Goal: Task Accomplishment & Management: Complete application form

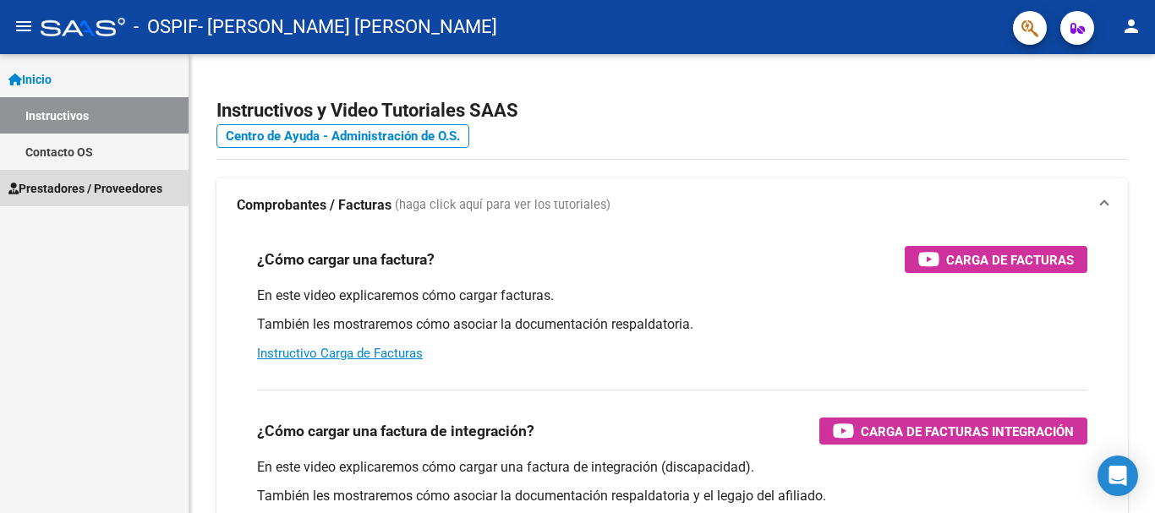
click at [58, 183] on span "Prestadores / Proveedores" at bounding box center [85, 188] width 154 height 19
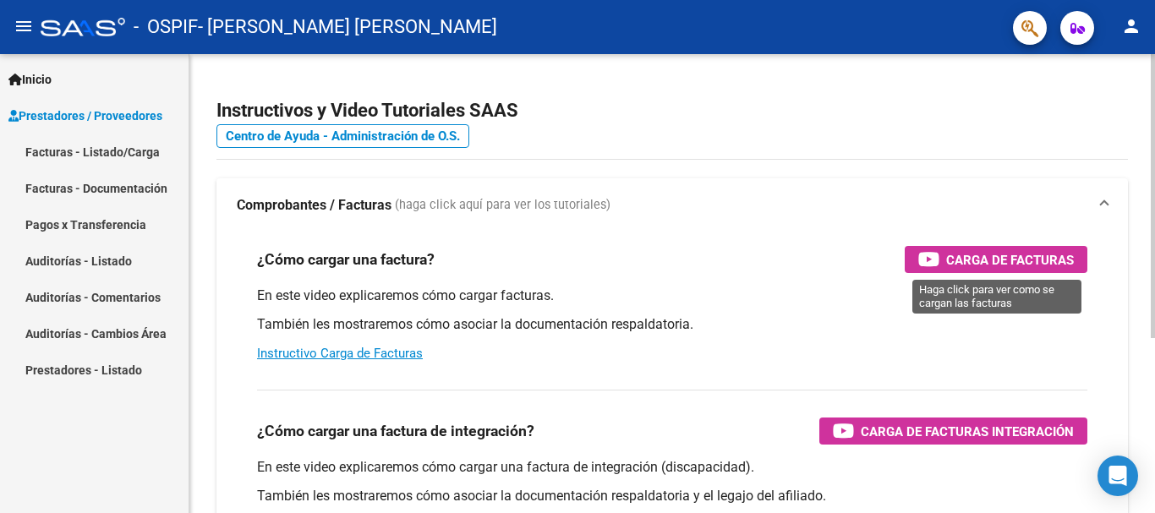
click at [962, 248] on div "Carga de Facturas" at bounding box center [996, 259] width 156 height 27
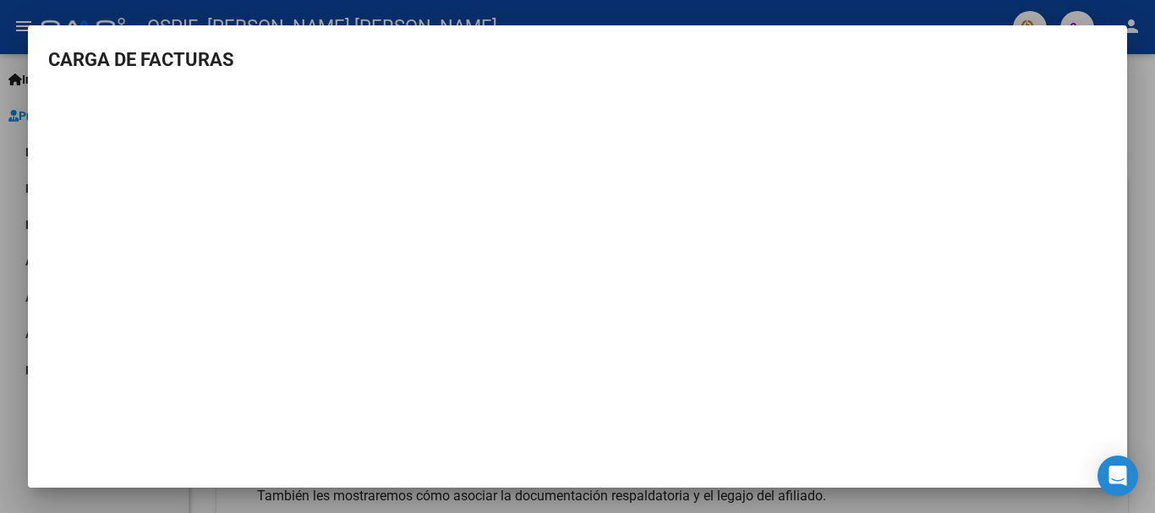
click at [1154, 86] on div at bounding box center [577, 256] width 1155 height 513
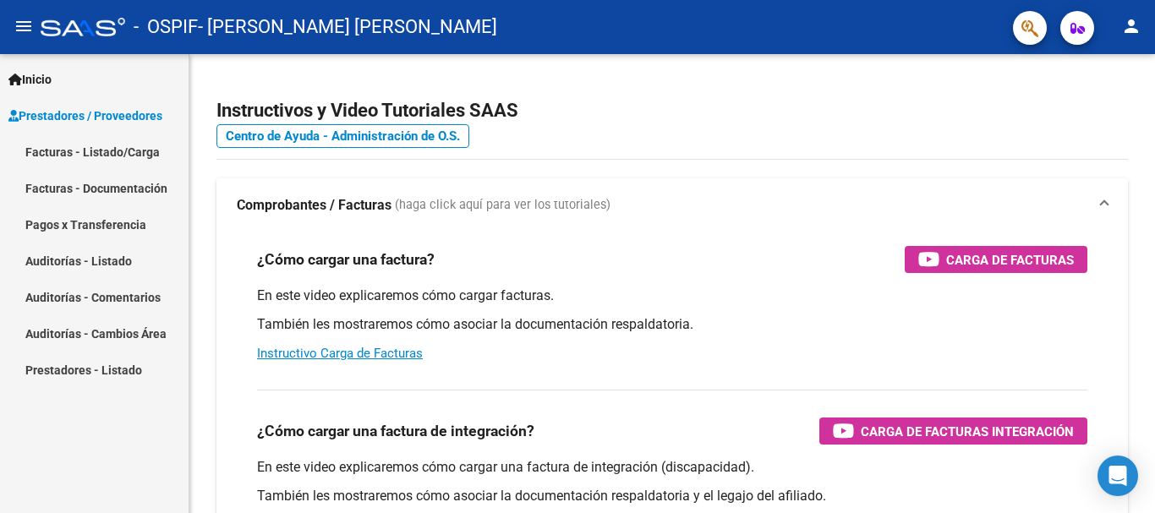
click at [127, 151] on link "Facturas - Listado/Carga" at bounding box center [94, 152] width 188 height 36
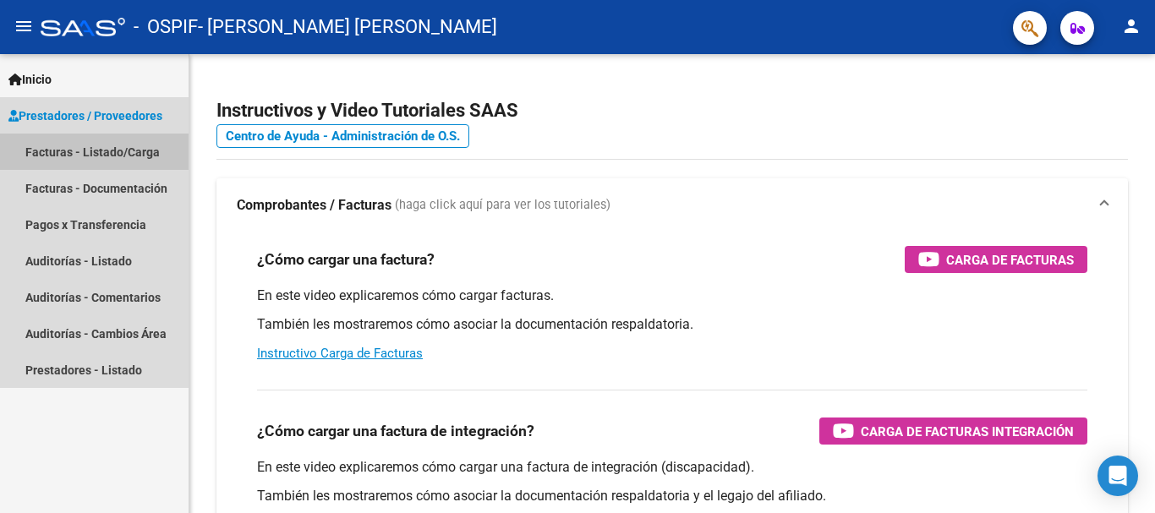
click at [127, 151] on link "Facturas - Listado/Carga" at bounding box center [94, 152] width 188 height 36
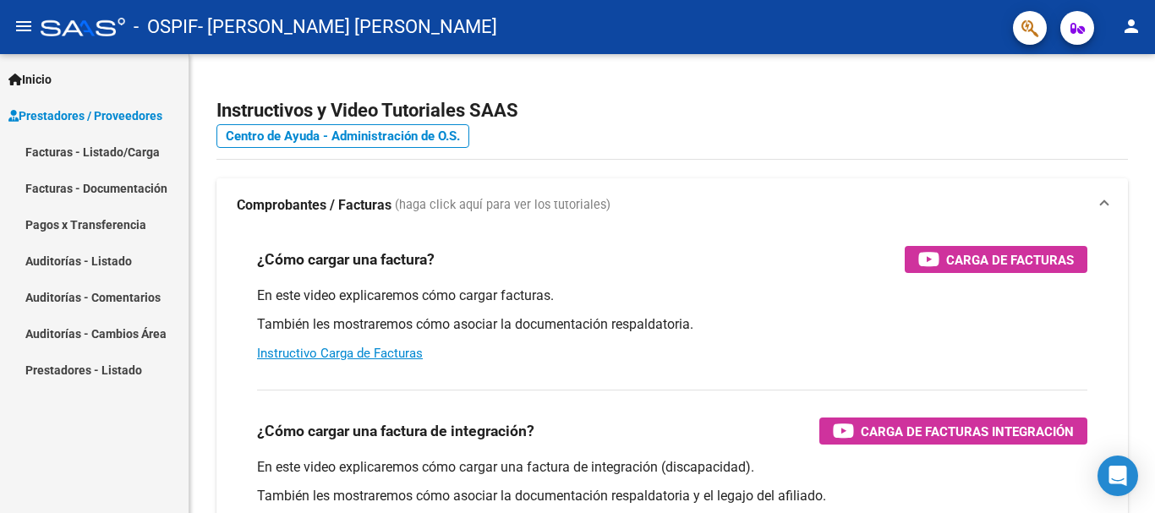
click at [61, 153] on link "Facturas - Listado/Carga" at bounding box center [94, 152] width 188 height 36
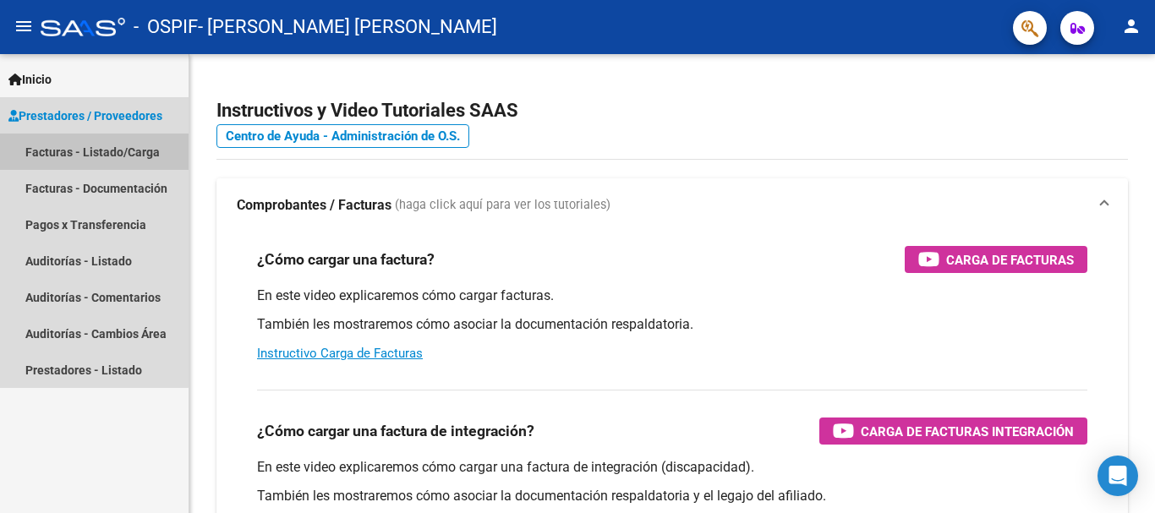
click at [61, 153] on link "Facturas - Listado/Carga" at bounding box center [94, 152] width 188 height 36
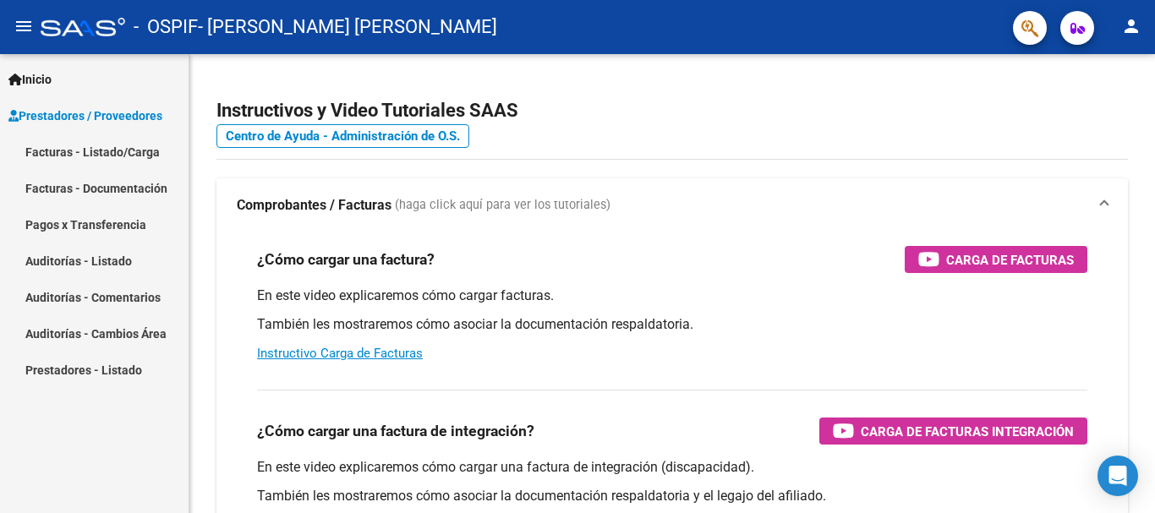
click at [107, 149] on link "Facturas - Listado/Carga" at bounding box center [94, 152] width 188 height 36
click at [46, 71] on span "Inicio" at bounding box center [29, 79] width 43 height 19
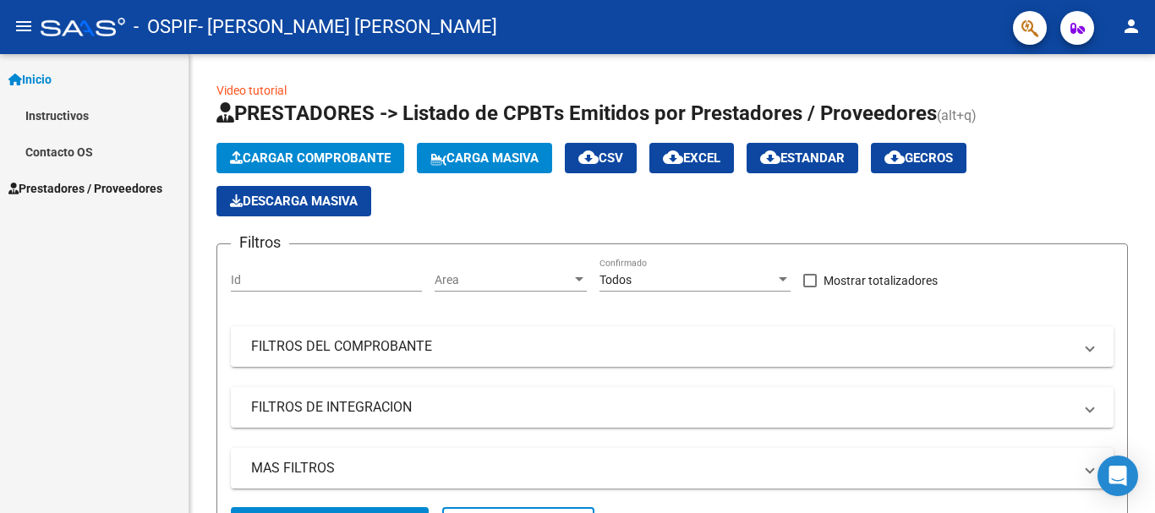
click at [45, 72] on span "Inicio" at bounding box center [29, 79] width 43 height 19
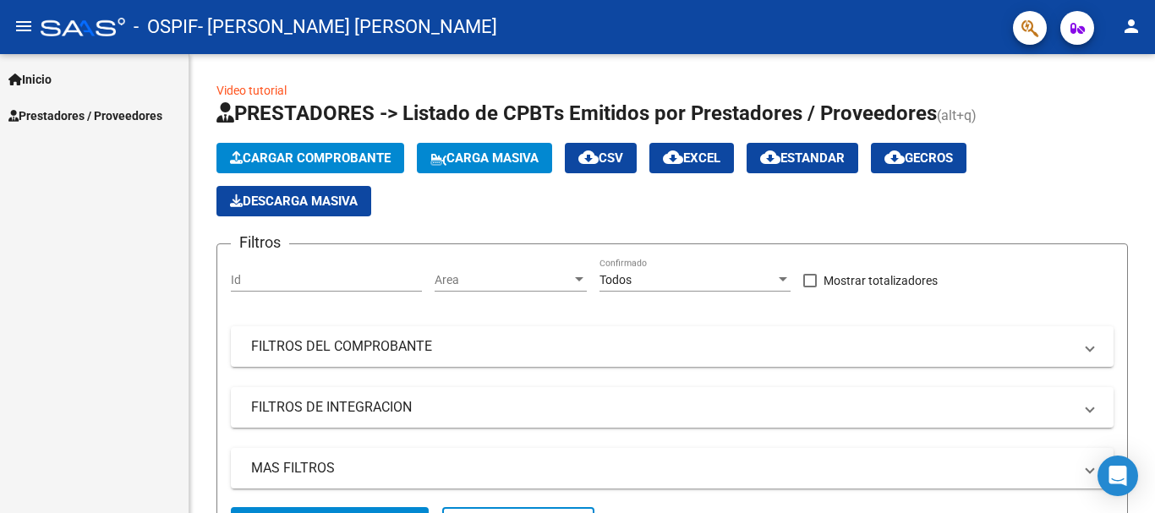
click at [45, 72] on span "Inicio" at bounding box center [29, 79] width 43 height 19
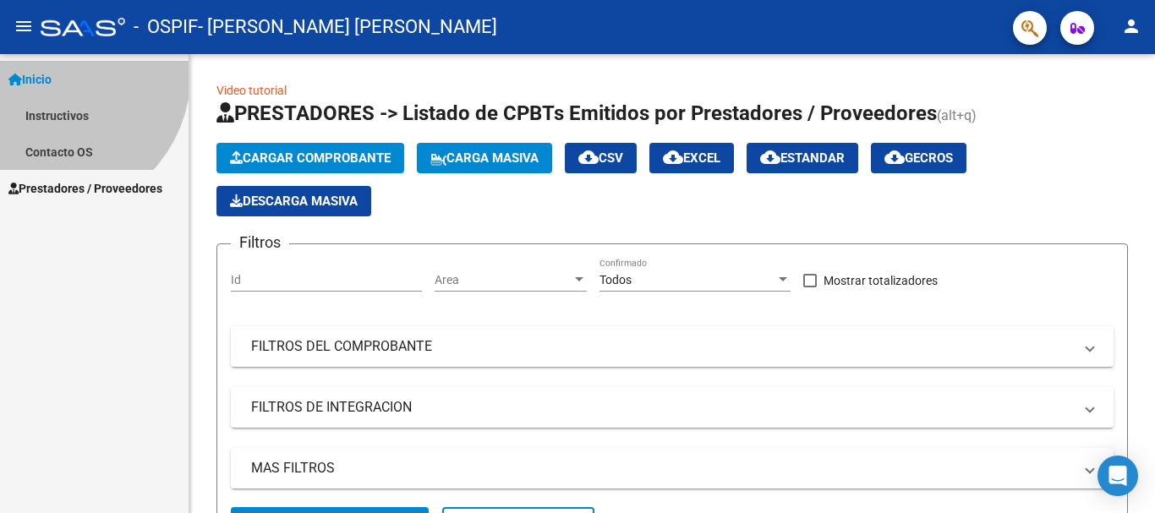
click at [45, 72] on span "Inicio" at bounding box center [29, 79] width 43 height 19
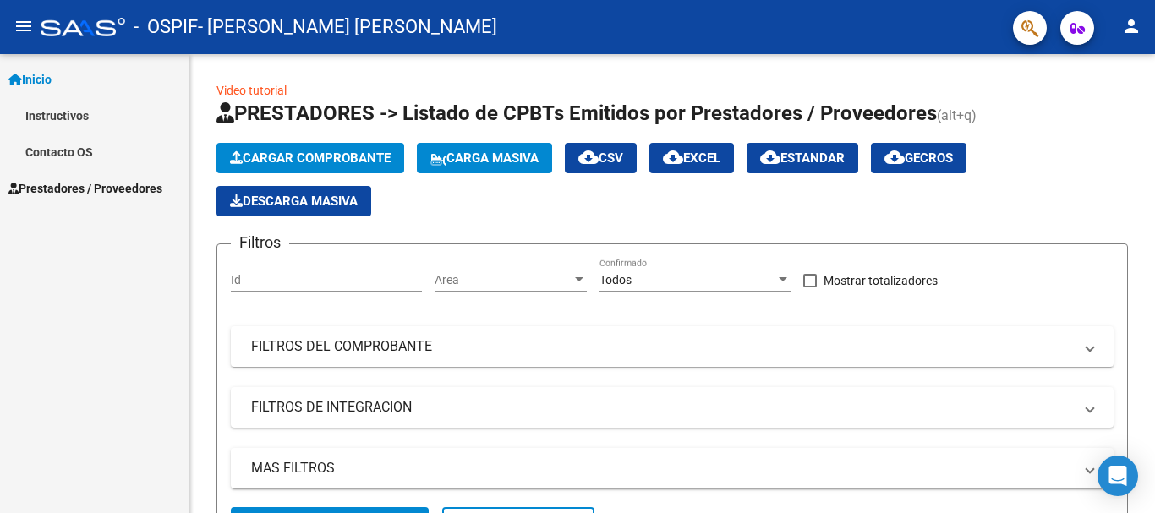
click at [48, 193] on span "Prestadores / Proveedores" at bounding box center [85, 188] width 154 height 19
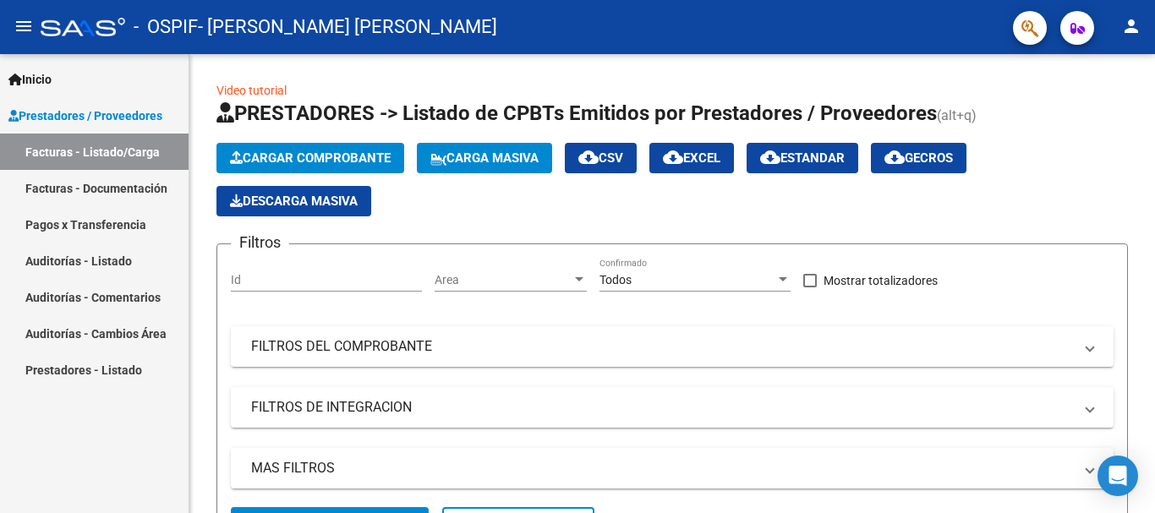
click at [90, 147] on link "Facturas - Listado/Carga" at bounding box center [94, 152] width 188 height 36
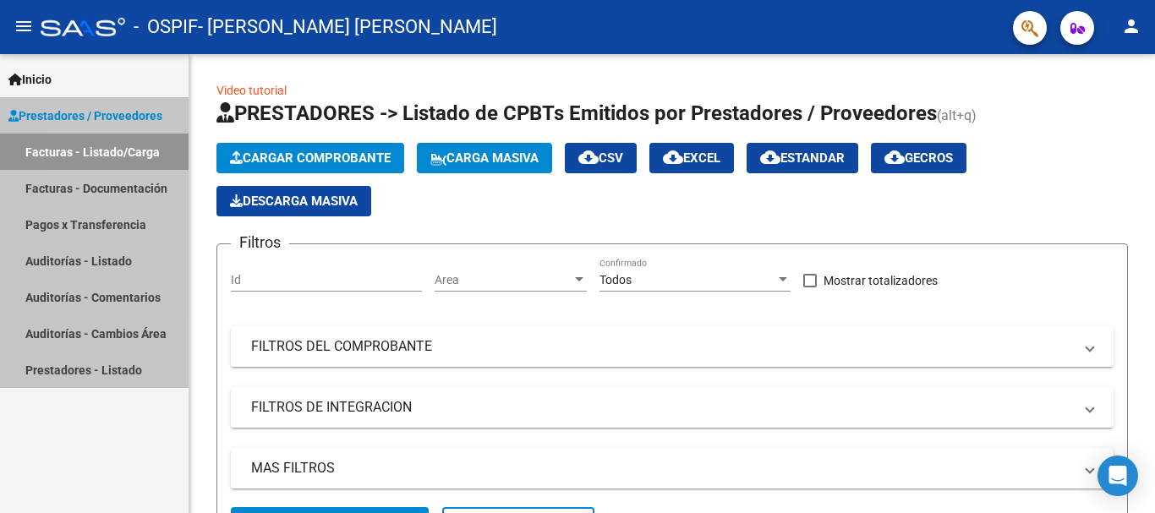
click at [90, 147] on link "Facturas - Listado/Carga" at bounding box center [94, 152] width 188 height 36
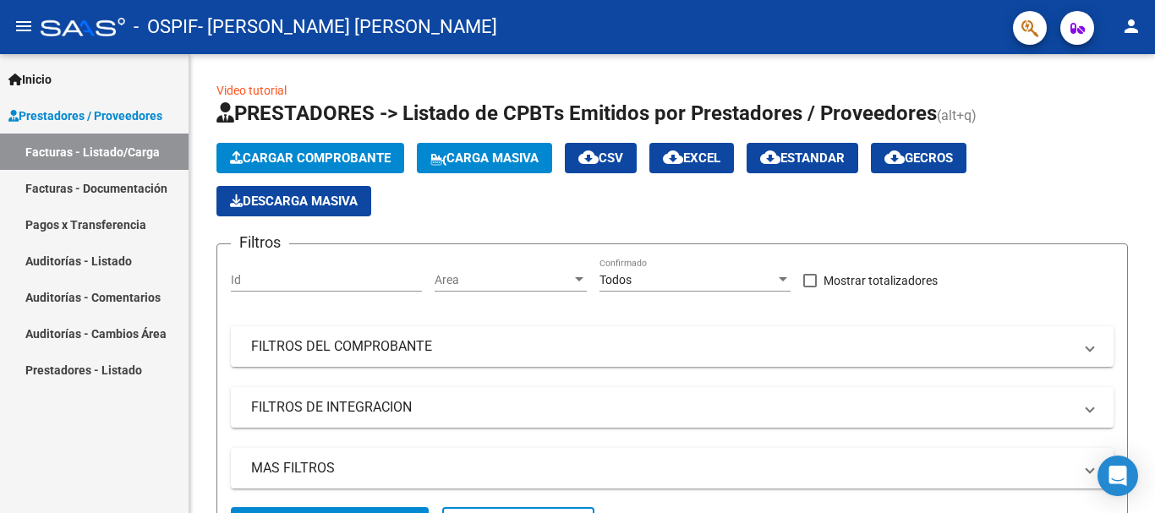
click at [148, 146] on link "Facturas - Listado/Carga" at bounding box center [94, 152] width 188 height 36
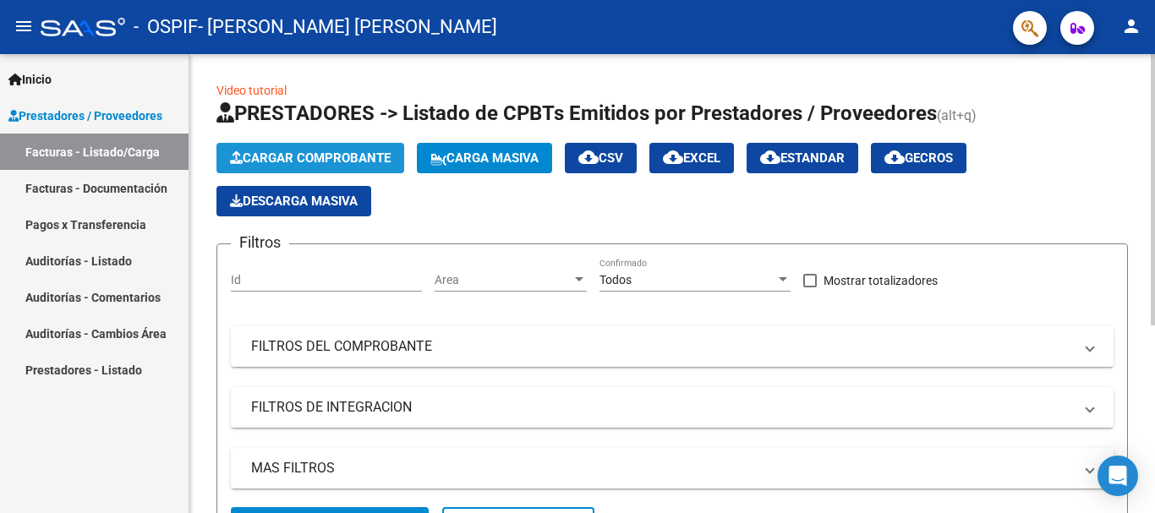
click at [276, 157] on span "Cargar Comprobante" at bounding box center [310, 157] width 161 height 15
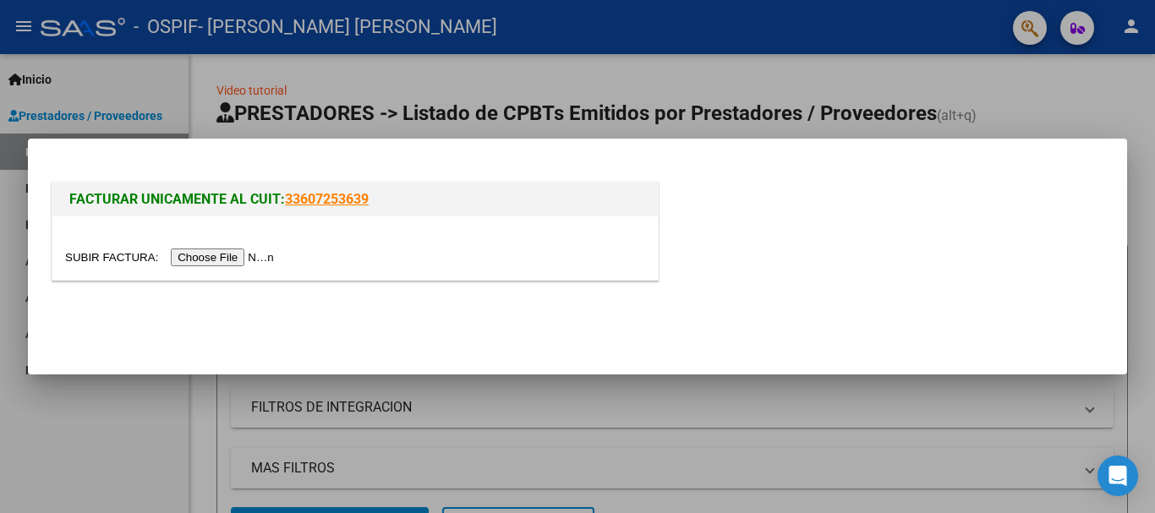
click at [243, 257] on input "file" at bounding box center [172, 258] width 214 height 18
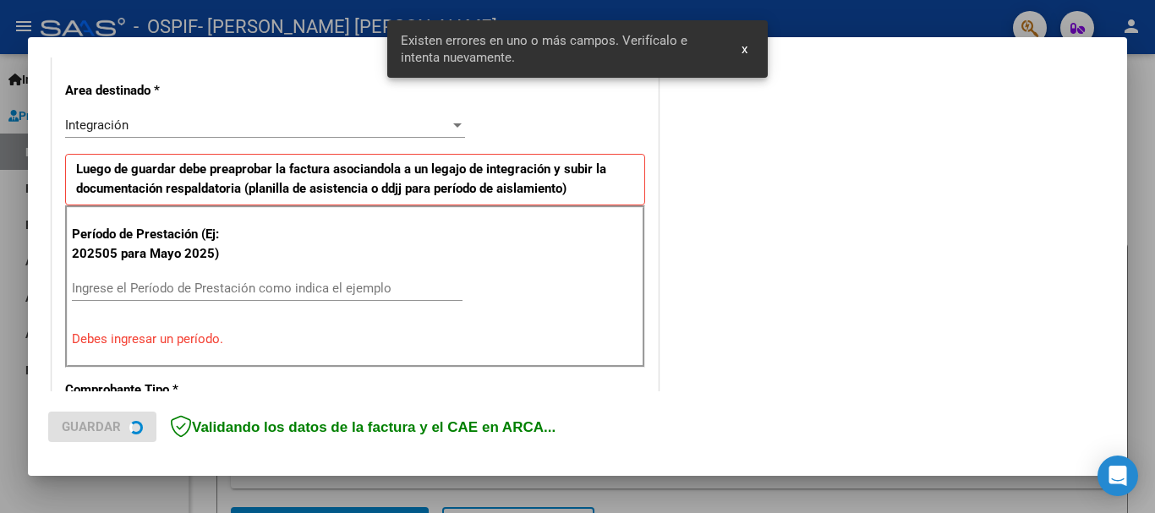
scroll to position [391, 0]
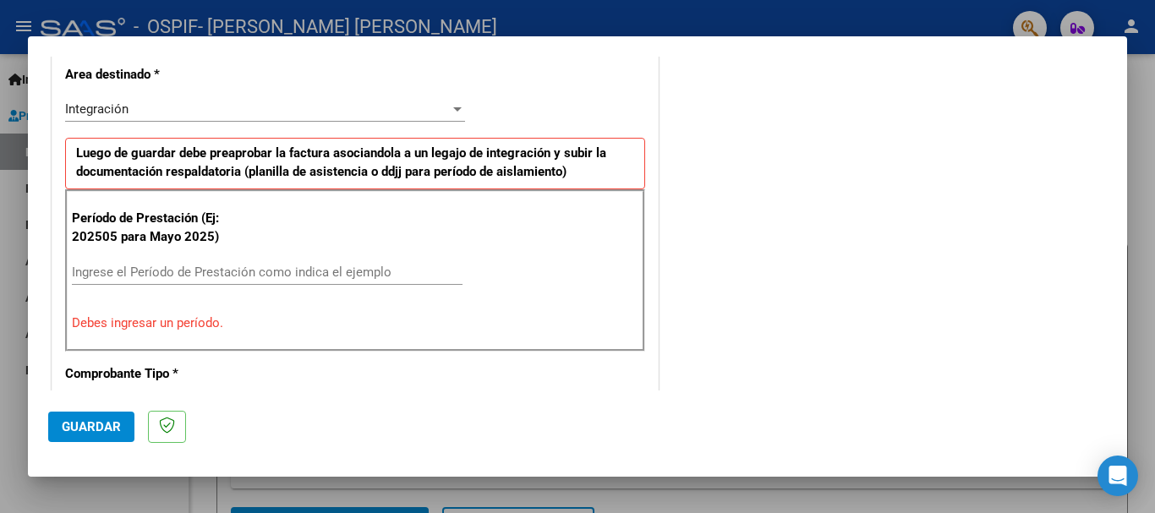
click at [314, 268] on input "Ingrese el Período de Prestación como indica el ejemplo" at bounding box center [267, 272] width 391 height 15
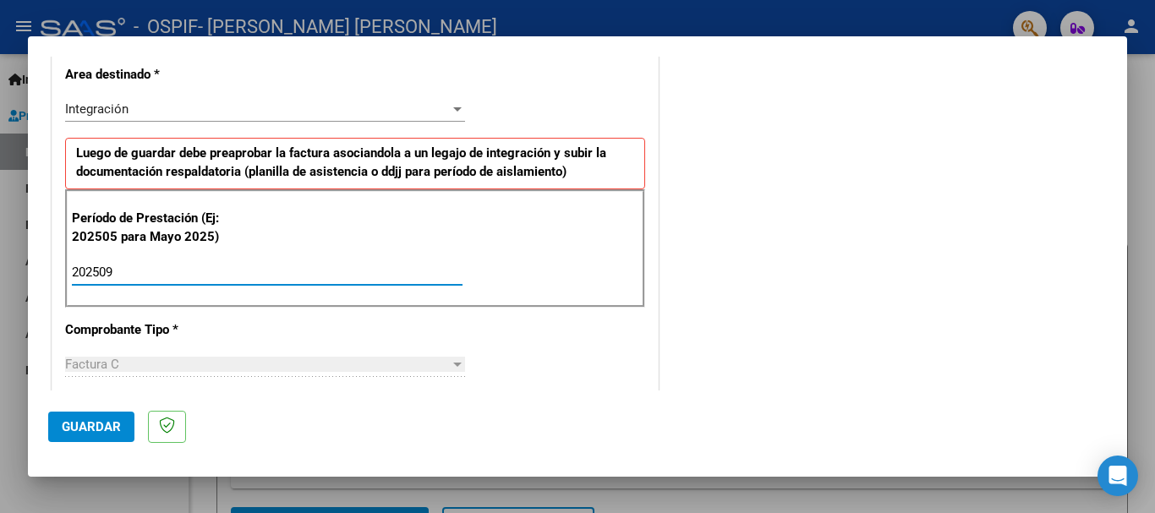
type input "202509"
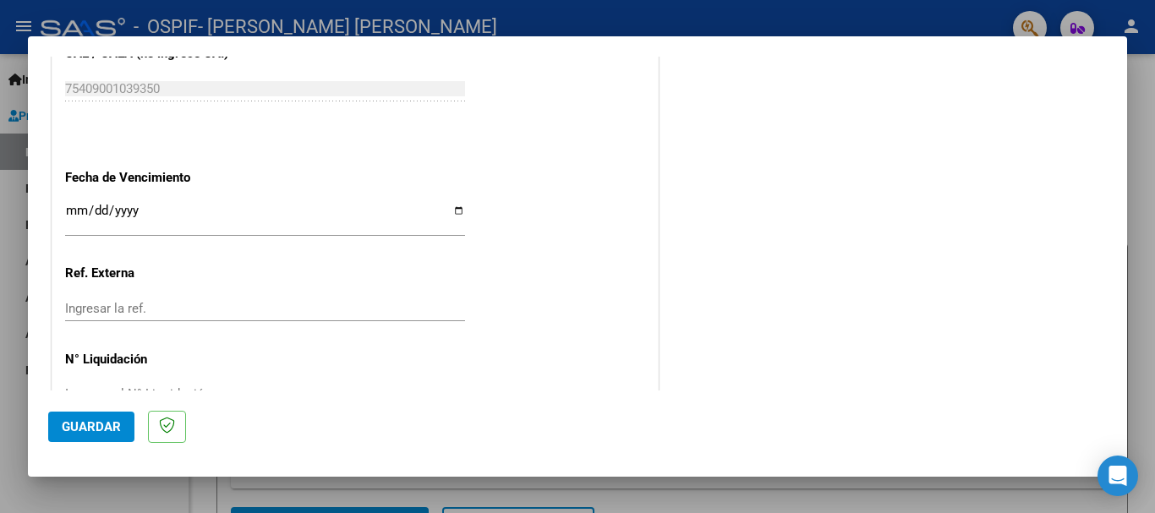
scroll to position [1154, 0]
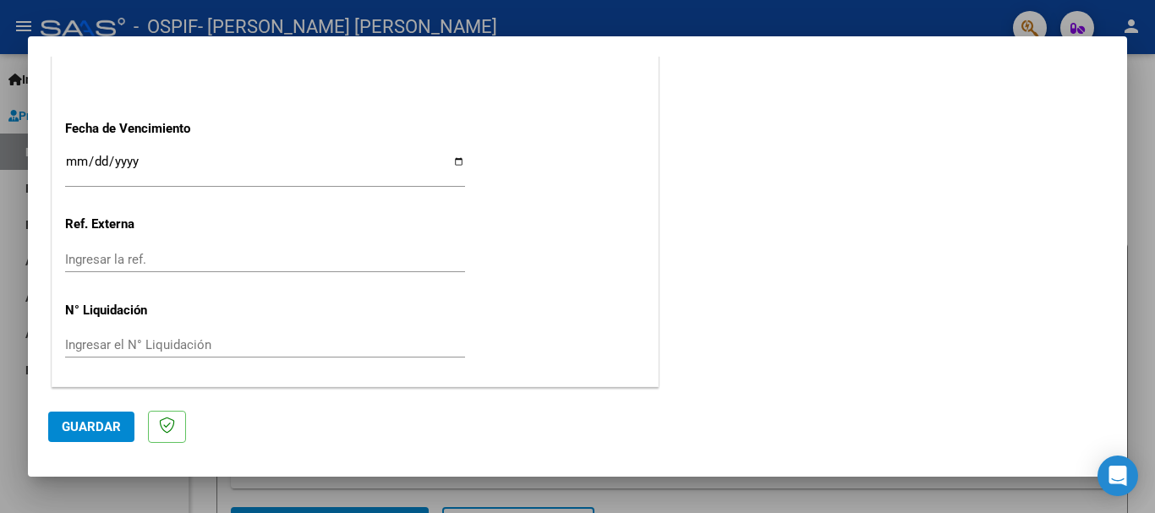
click at [74, 162] on input "Ingresar la fecha" at bounding box center [265, 168] width 400 height 27
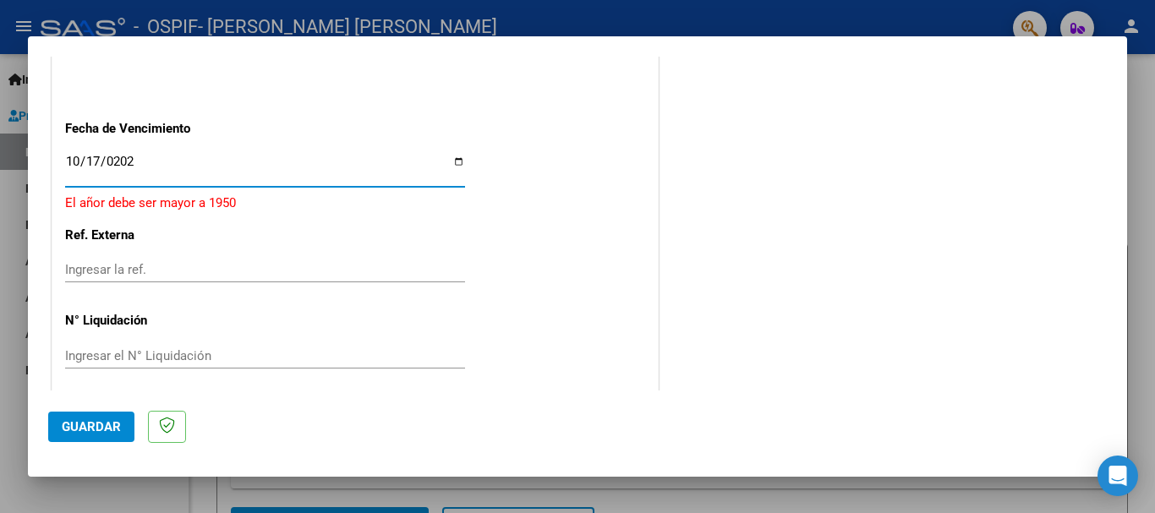
type input "[DATE]"
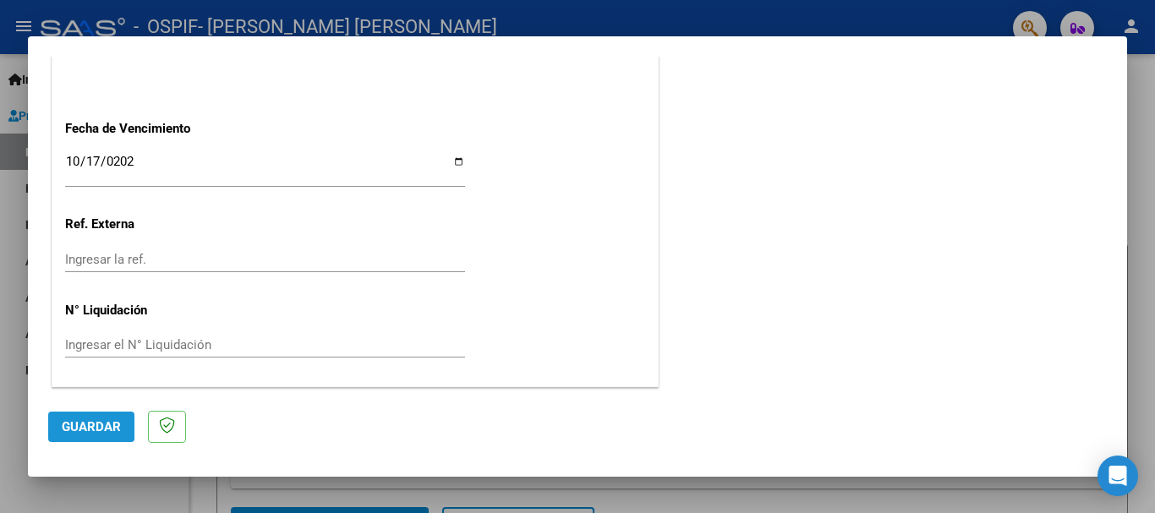
click at [90, 434] on button "Guardar" at bounding box center [91, 427] width 86 height 30
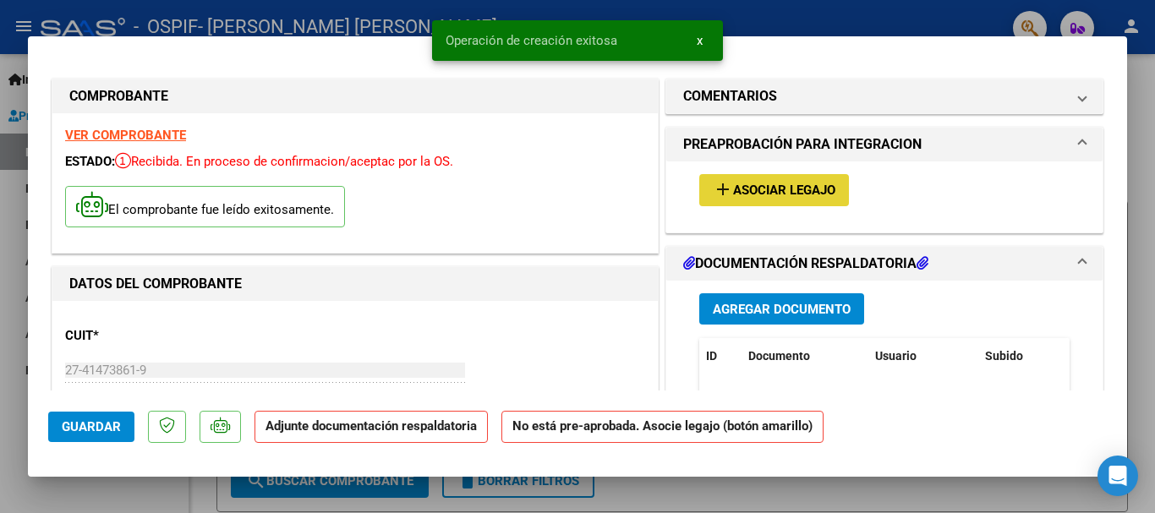
click at [793, 191] on span "Asociar Legajo" at bounding box center [784, 190] width 102 height 15
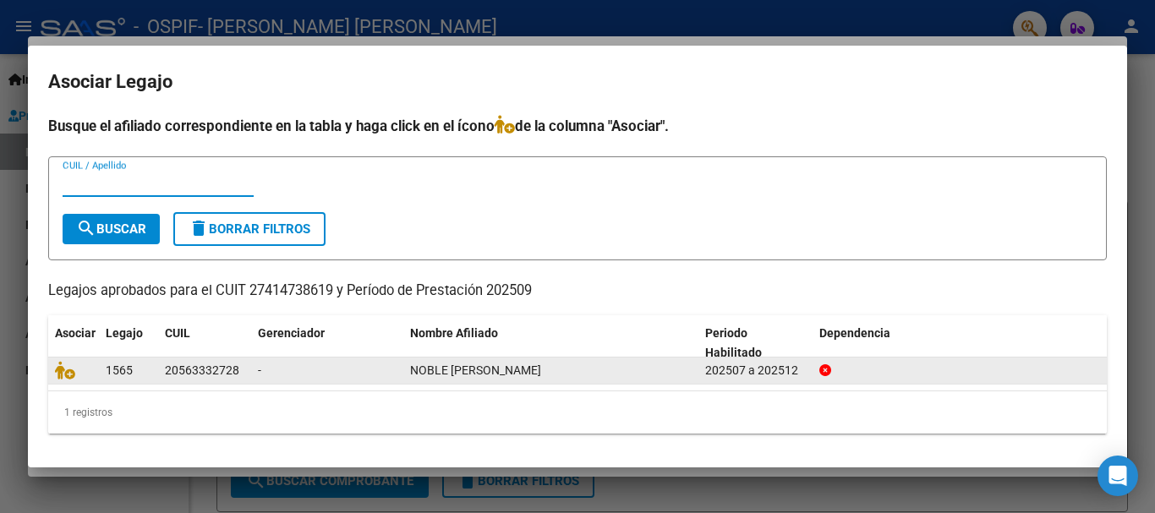
click at [417, 365] on span "NOBLE [PERSON_NAME]" at bounding box center [475, 370] width 131 height 14
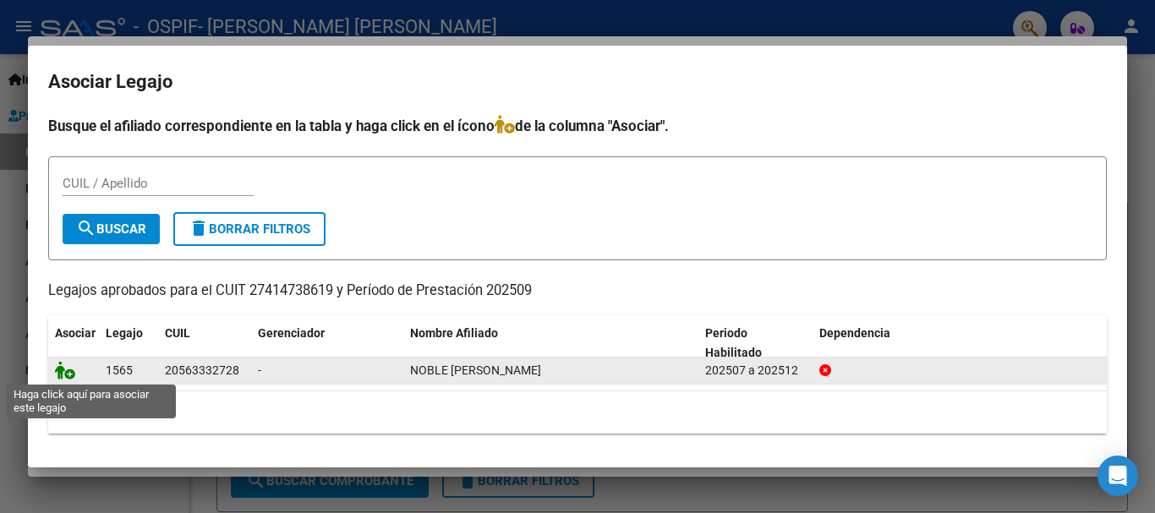
click at [65, 373] on icon at bounding box center [65, 370] width 20 height 19
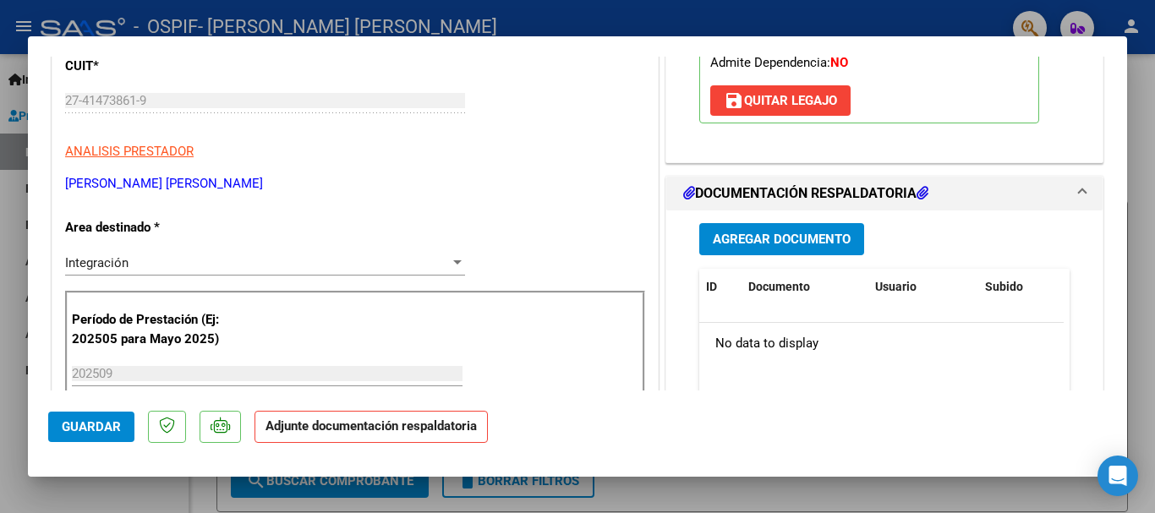
scroll to position [287, 0]
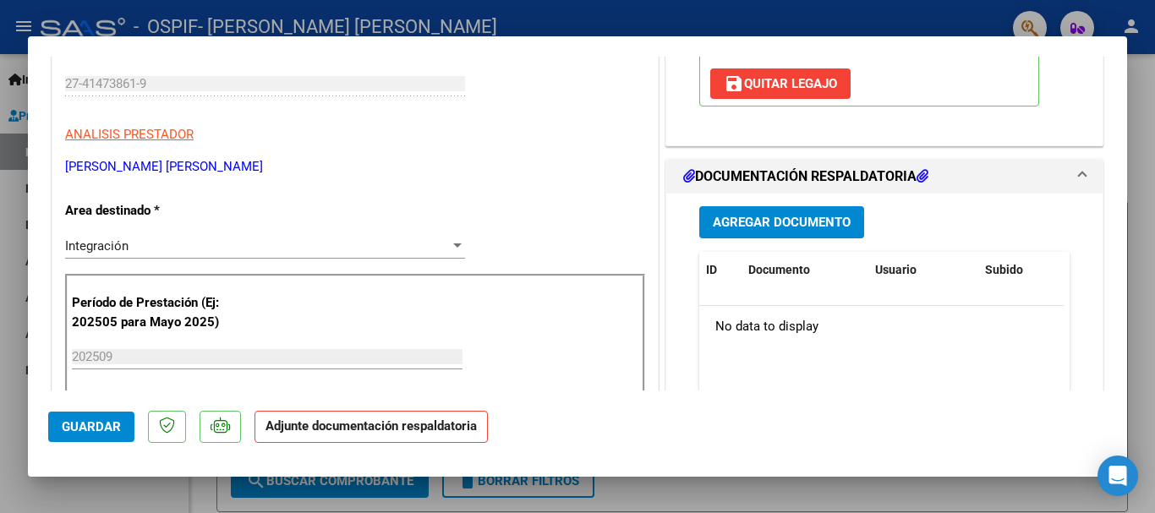
click at [769, 216] on span "Agregar Documento" at bounding box center [782, 223] width 138 height 15
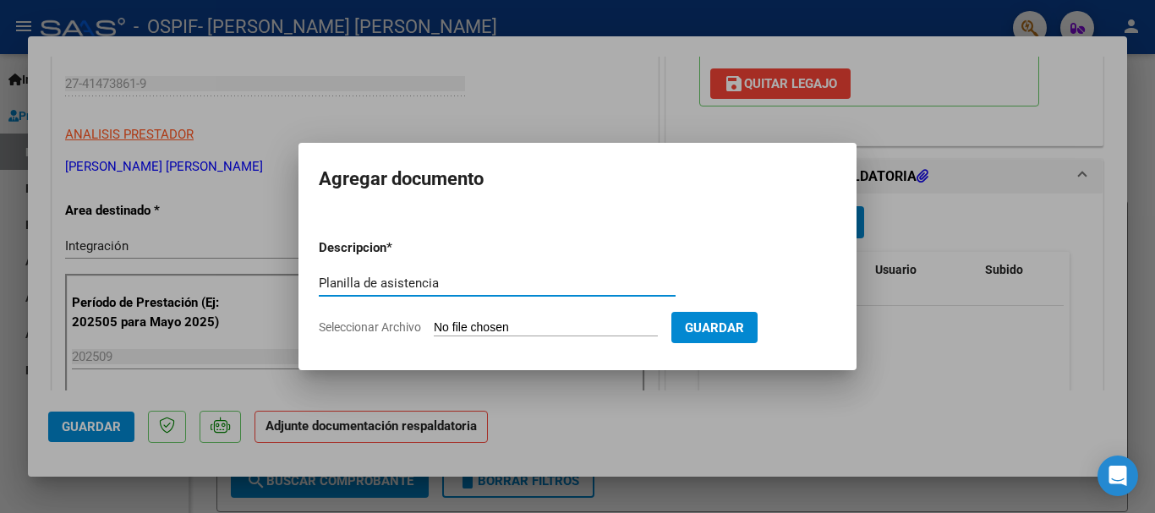
type input "Planilla de asistencia"
click at [352, 325] on span "Seleccionar Archivo" at bounding box center [370, 327] width 102 height 14
click at [434, 325] on input "Seleccionar Archivo" at bounding box center [546, 328] width 224 height 16
type input "C:\fakepath\[PERSON_NAME] septiembre.pdf"
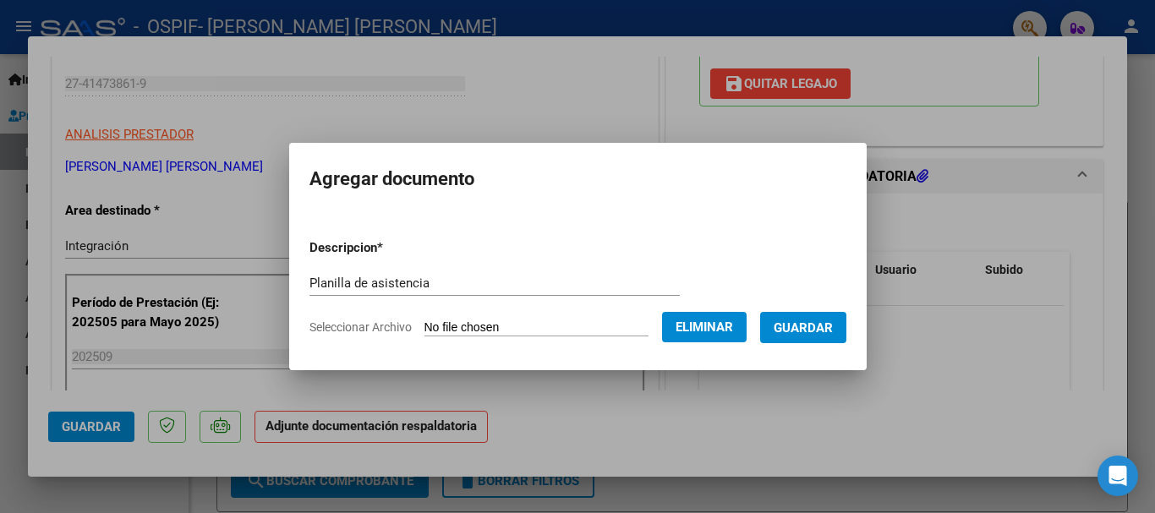
click at [796, 328] on span "Guardar" at bounding box center [802, 327] width 59 height 15
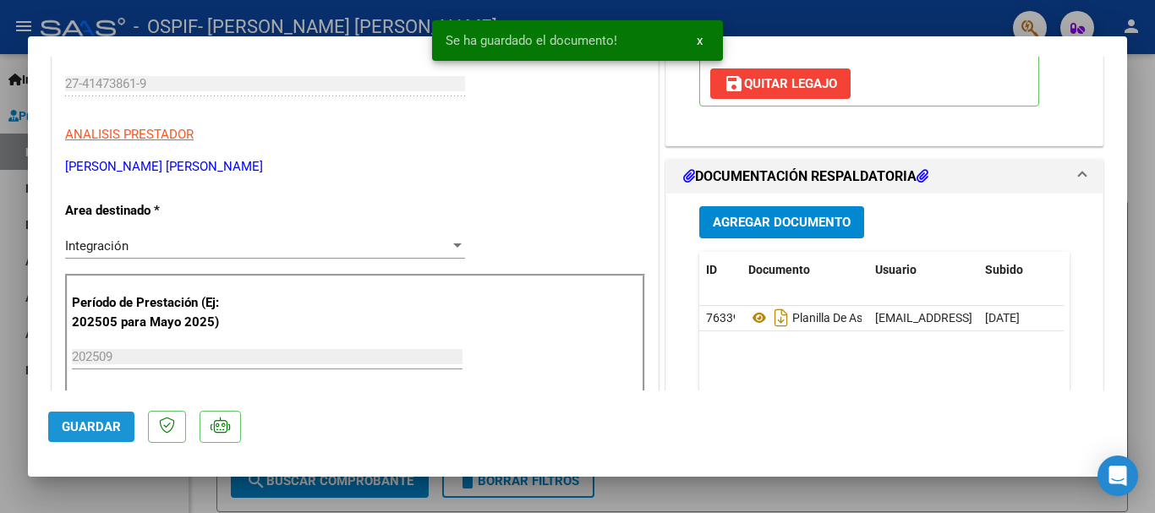
click at [101, 420] on span "Guardar" at bounding box center [91, 426] width 59 height 15
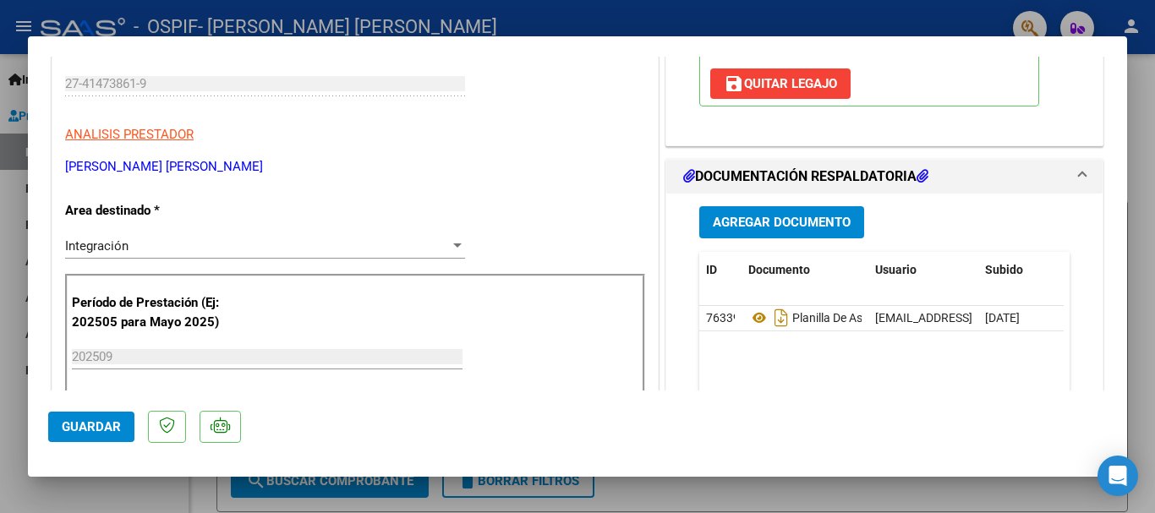
click at [109, 420] on span "Guardar" at bounding box center [91, 426] width 59 height 15
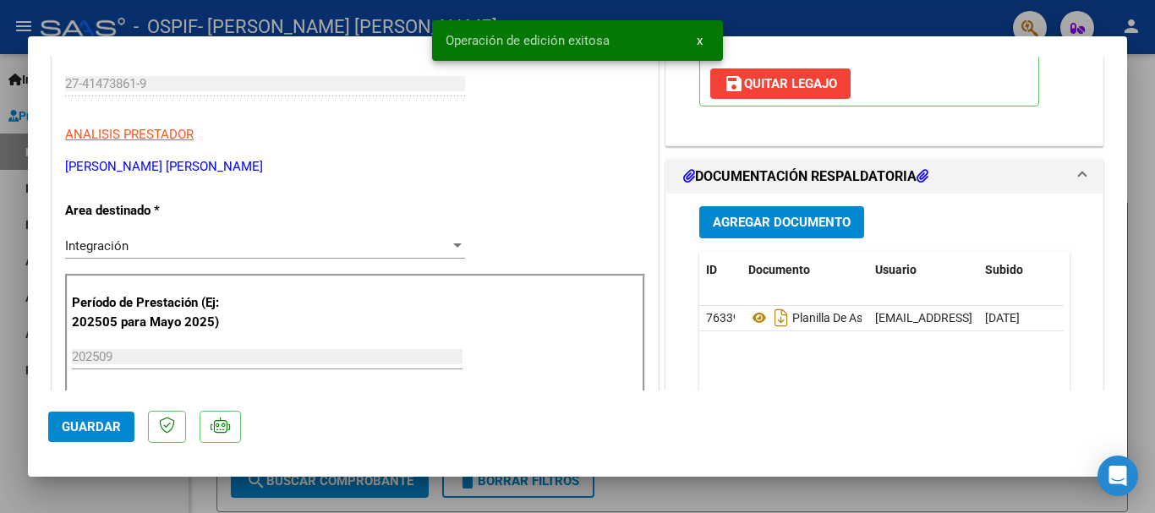
click at [1134, 100] on div at bounding box center [577, 256] width 1155 height 513
type input "$ 0,00"
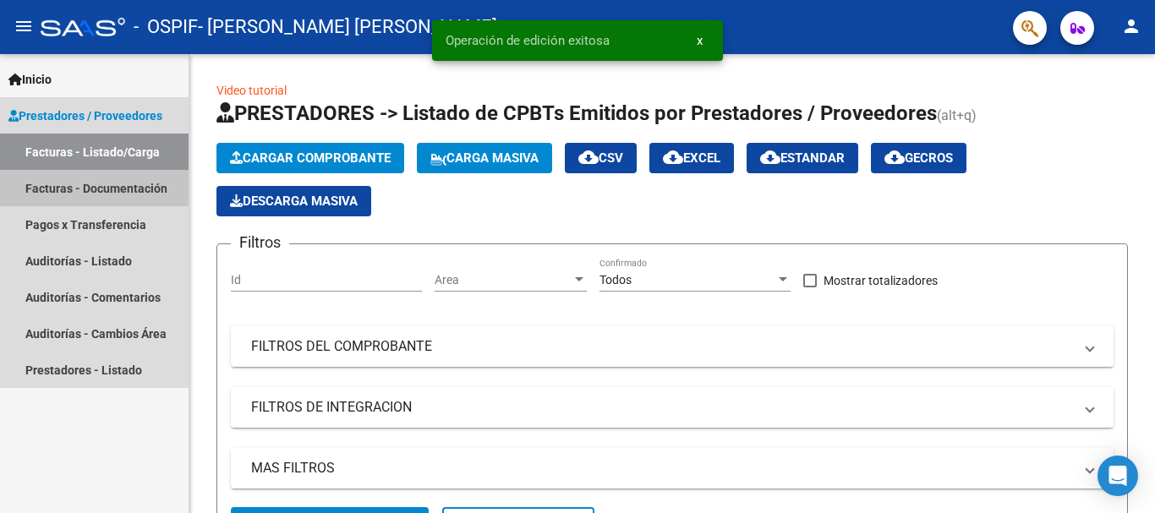
click at [131, 193] on link "Facturas - Documentación" at bounding box center [94, 188] width 188 height 36
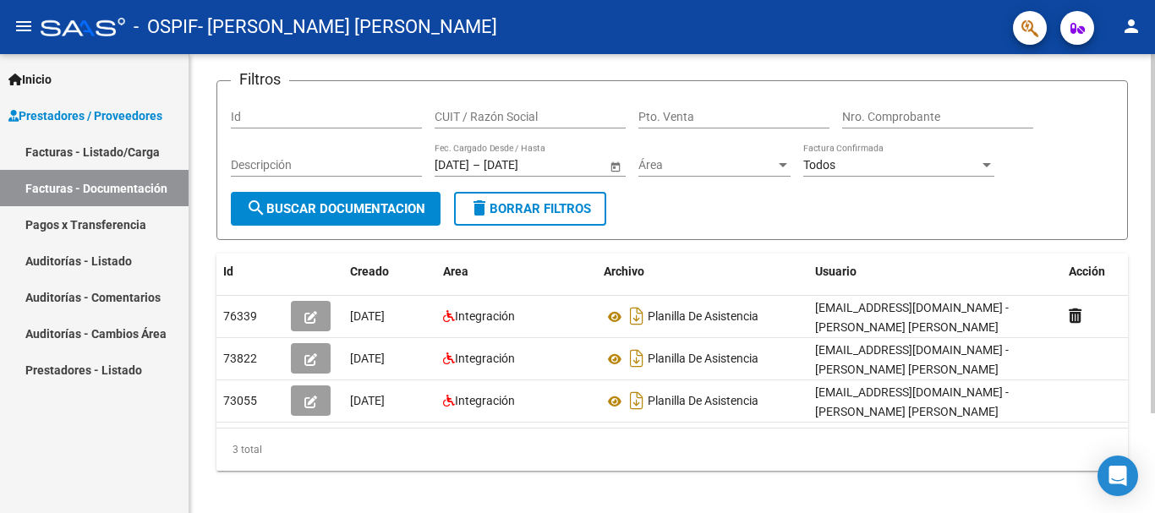
scroll to position [107, 0]
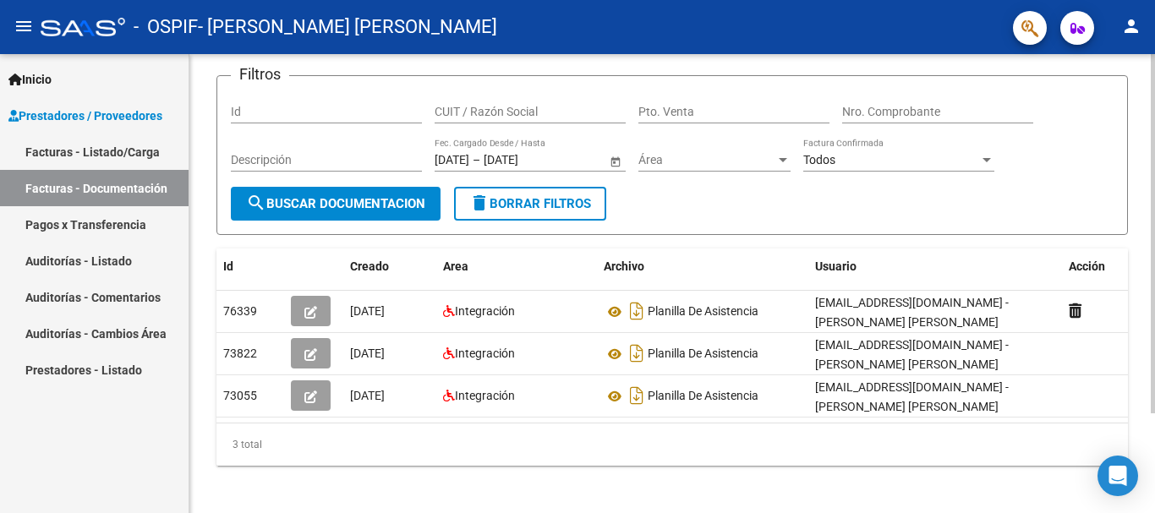
click at [1154, 243] on div at bounding box center [1152, 327] width 4 height 359
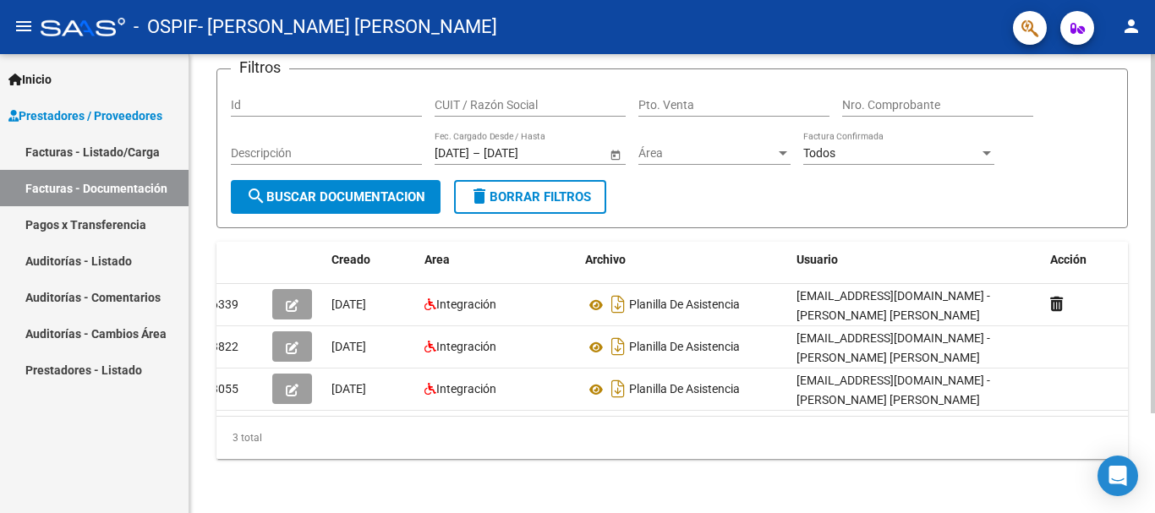
scroll to position [127, 0]
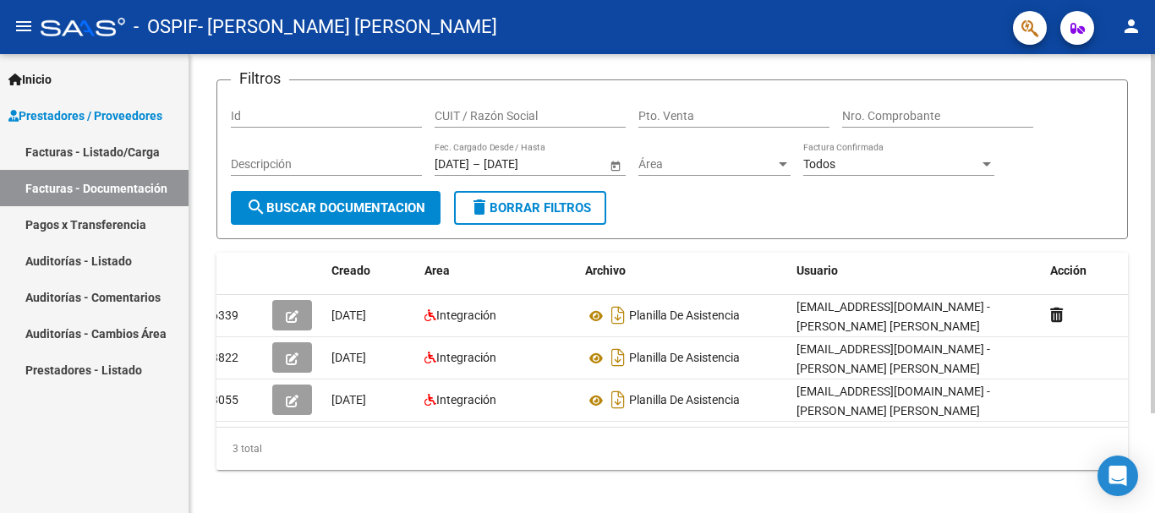
click at [1151, 150] on div at bounding box center [1152, 323] width 4 height 359
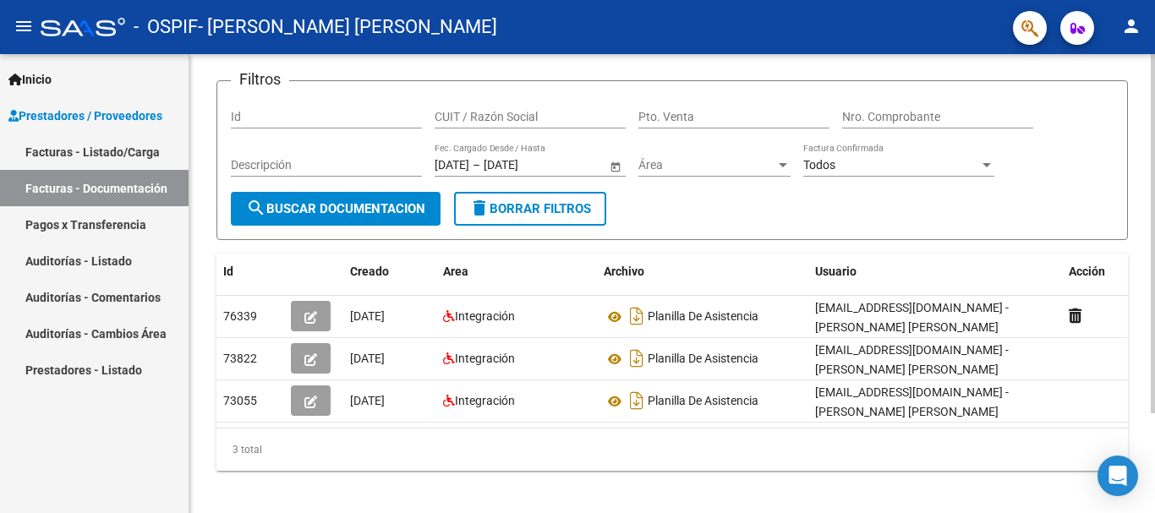
click at [809, 164] on span "Todos" at bounding box center [819, 165] width 32 height 14
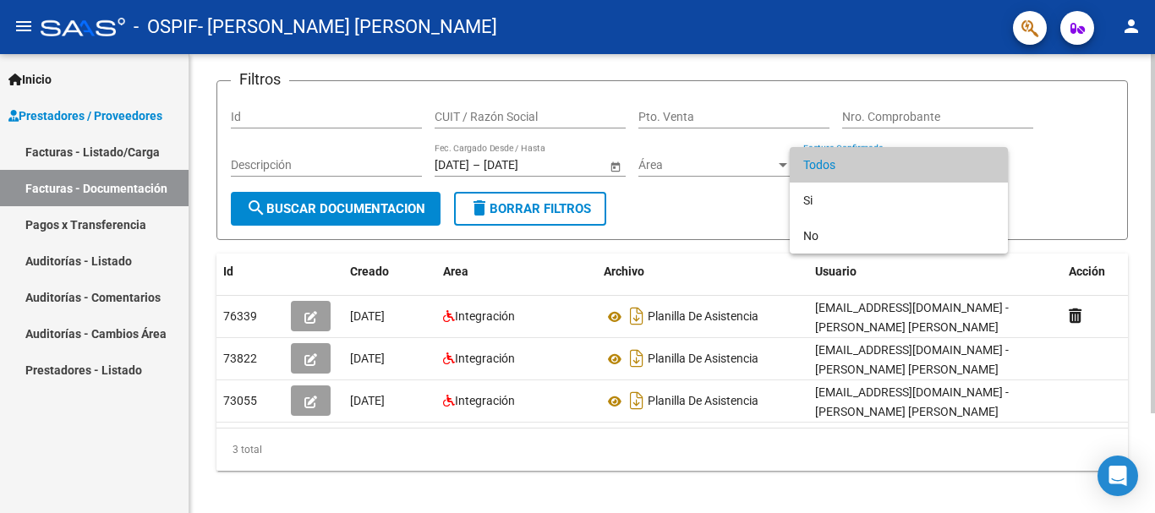
drag, startPoint x: 420, startPoint y: 434, endPoint x: 390, endPoint y: 439, distance: 30.7
click at [390, 439] on div at bounding box center [577, 256] width 1155 height 513
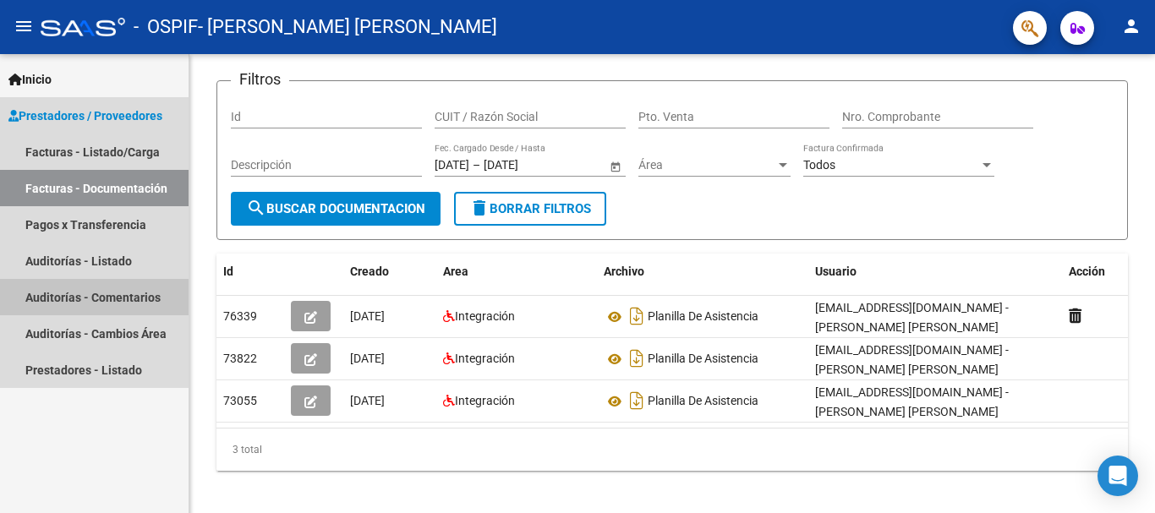
click at [107, 289] on link "Auditorías - Comentarios" at bounding box center [94, 297] width 188 height 36
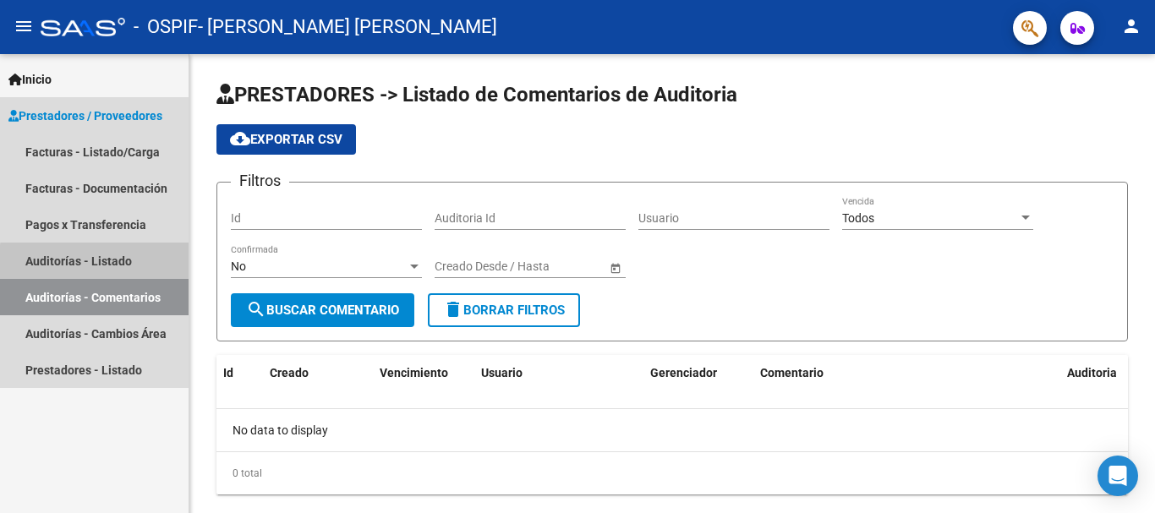
click at [114, 264] on link "Auditorías - Listado" at bounding box center [94, 261] width 188 height 36
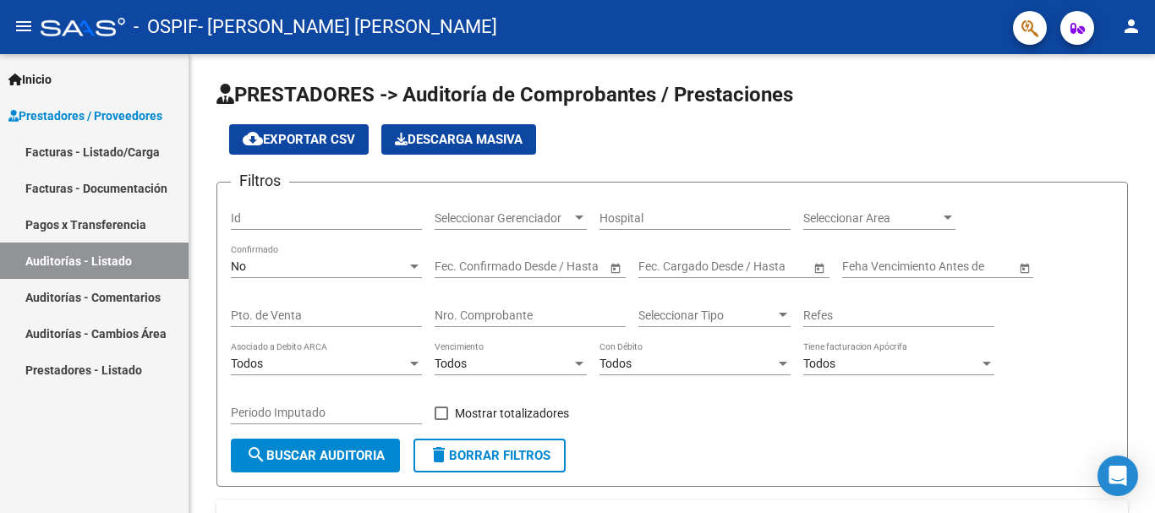
click at [123, 223] on link "Pagos x Transferencia" at bounding box center [94, 224] width 188 height 36
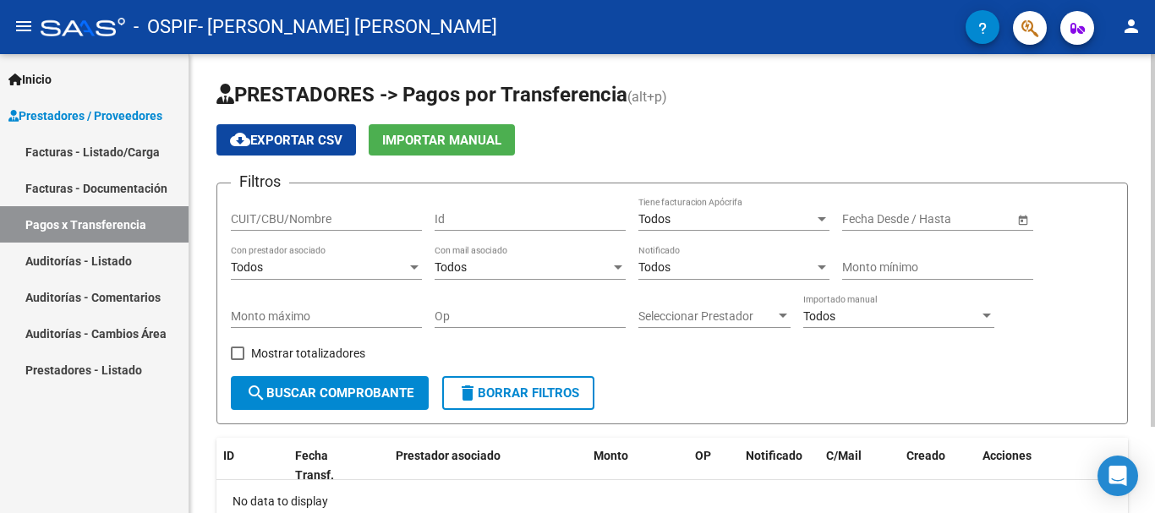
click at [1154, 133] on div at bounding box center [1152, 240] width 4 height 373
click at [1129, 31] on mat-icon "person" at bounding box center [1131, 26] width 20 height 20
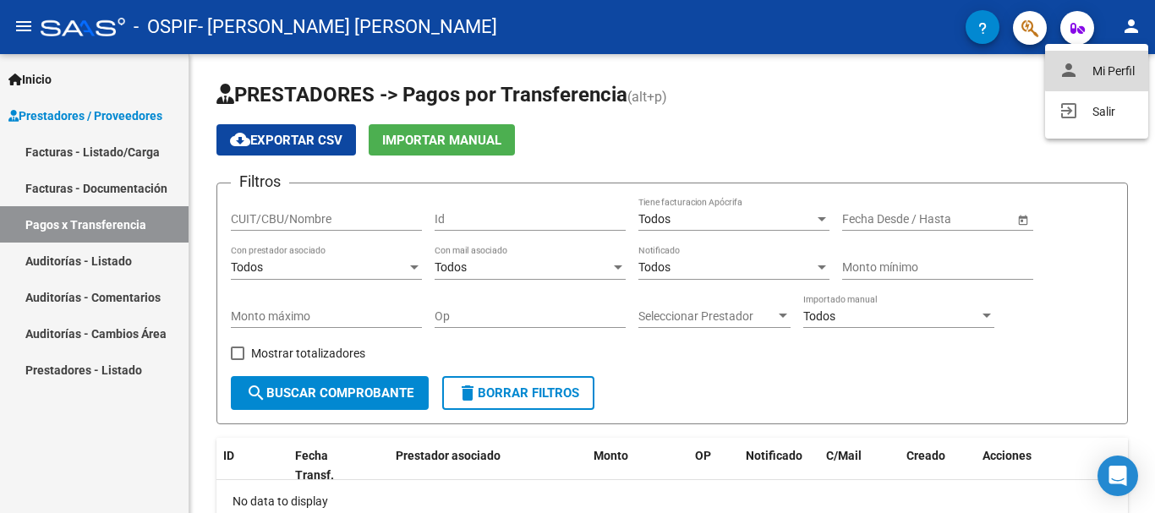
click at [1109, 68] on button "person Mi Perfil" at bounding box center [1096, 71] width 103 height 41
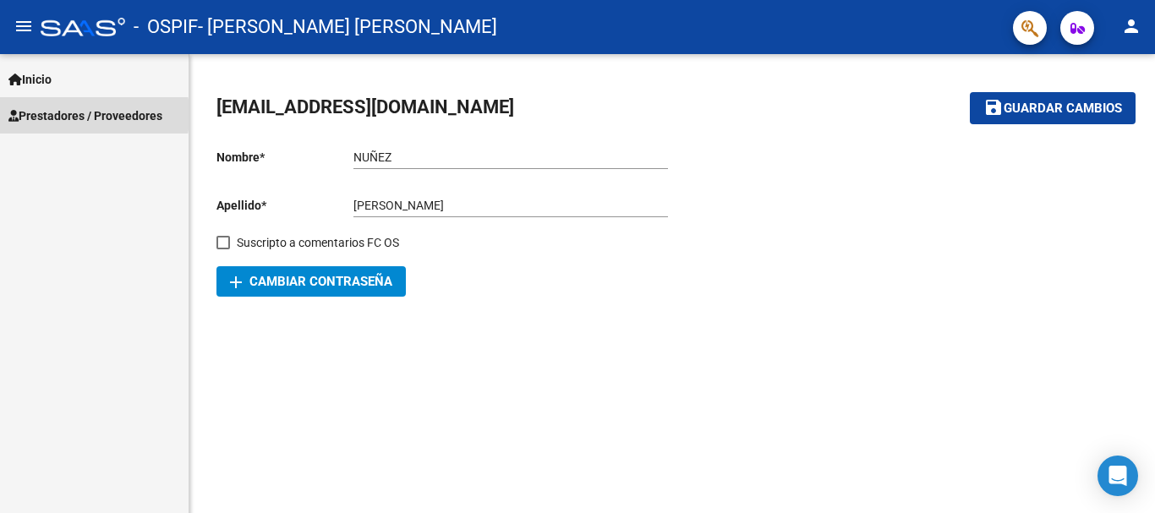
click at [51, 115] on span "Prestadores / Proveedores" at bounding box center [85, 116] width 154 height 19
click at [55, 121] on span "Prestadores / Proveedores" at bounding box center [85, 116] width 154 height 19
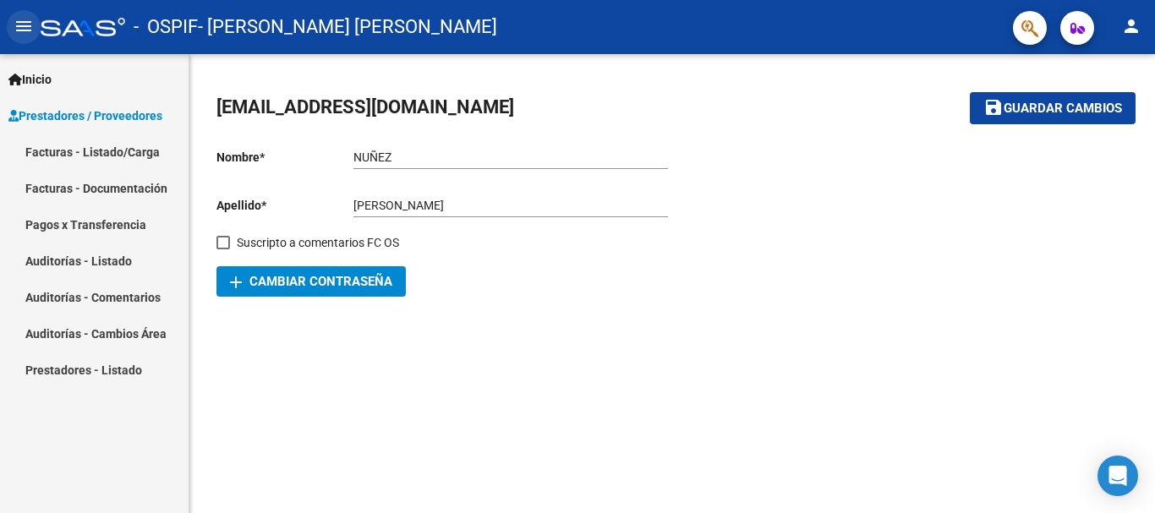
click at [26, 25] on mat-icon "menu" at bounding box center [24, 26] width 20 height 20
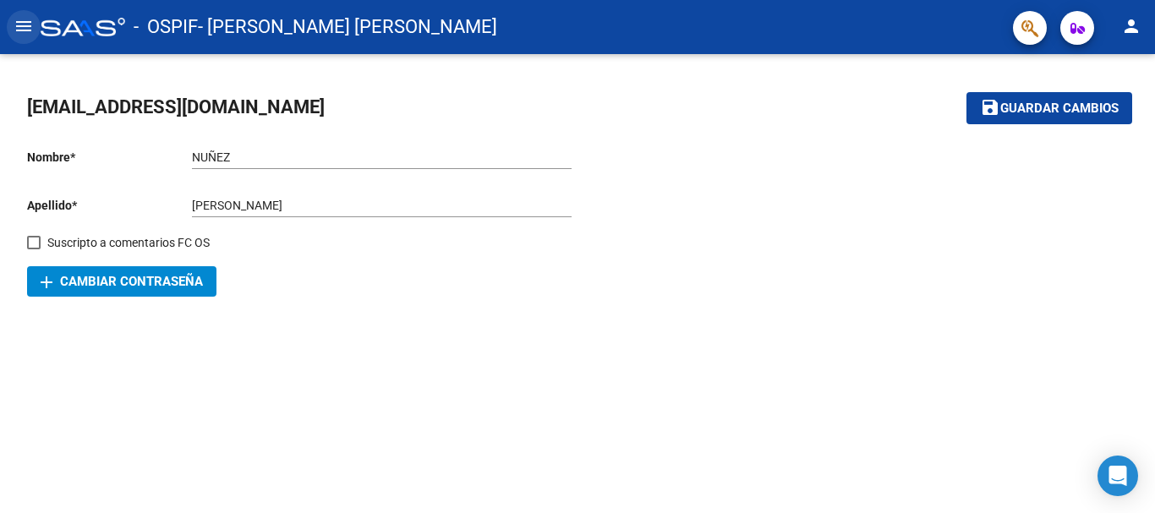
click at [26, 25] on mat-icon "menu" at bounding box center [24, 26] width 20 height 20
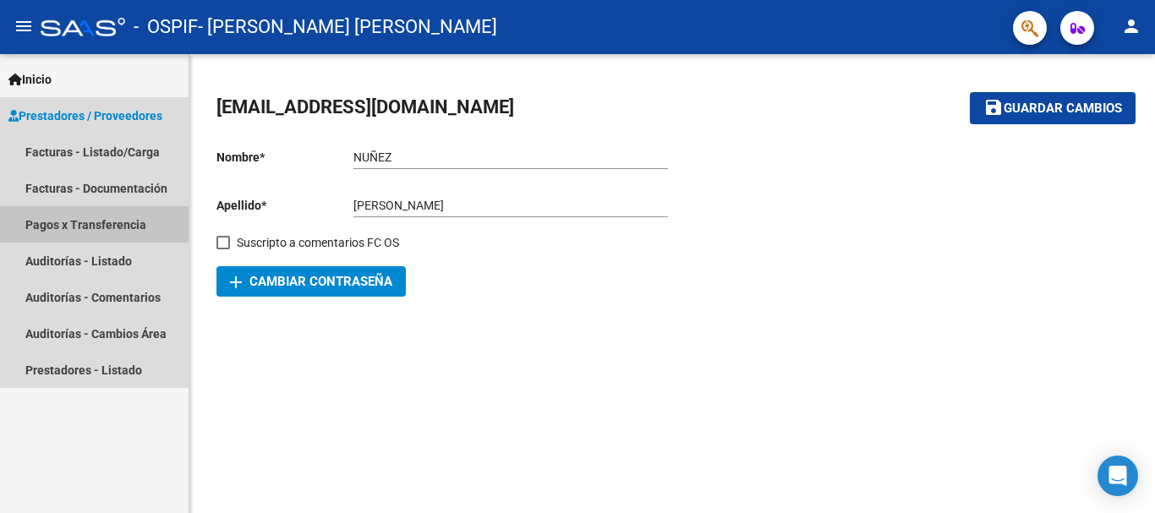
click at [70, 221] on link "Pagos x Transferencia" at bounding box center [94, 224] width 188 height 36
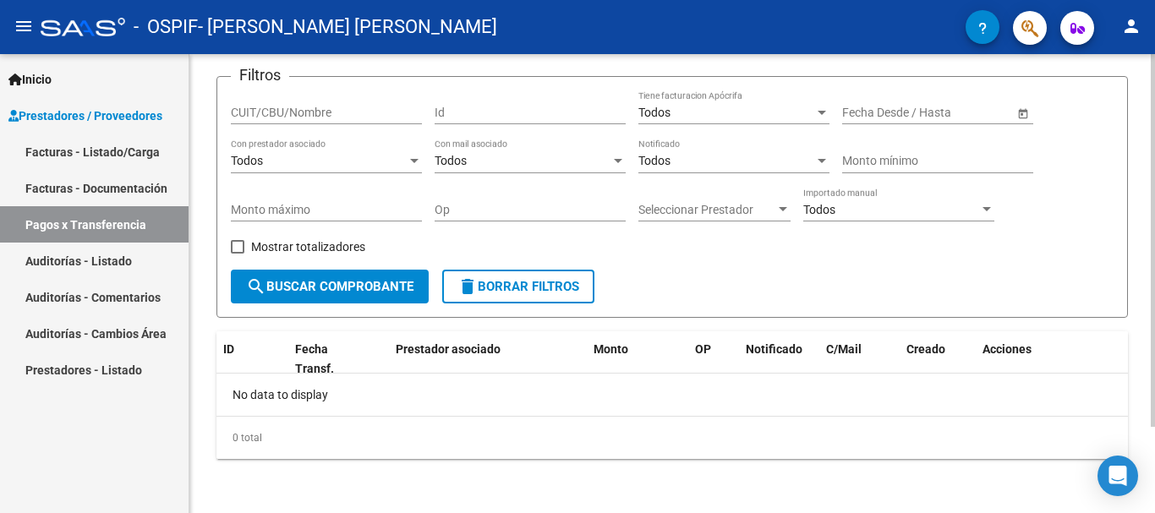
scroll to position [63, 0]
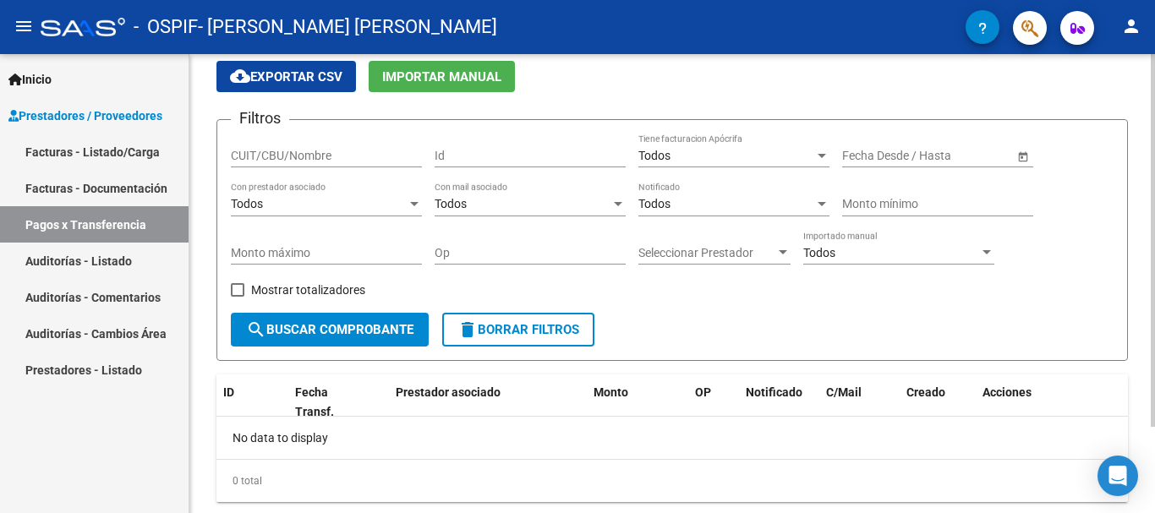
click at [1154, 178] on div at bounding box center [1152, 292] width 4 height 373
click at [73, 84] on link "Inicio" at bounding box center [94, 79] width 188 height 36
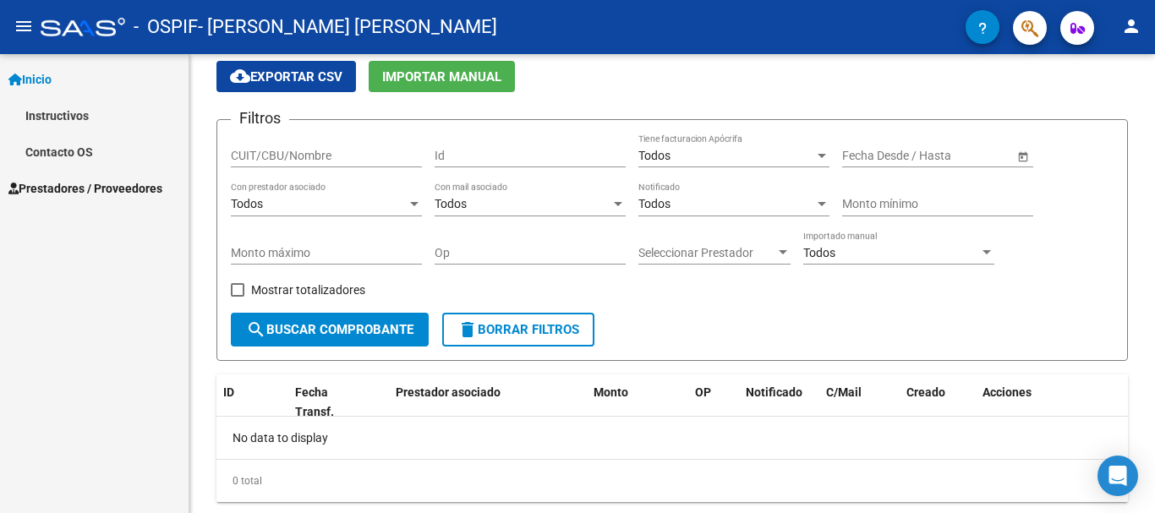
click at [58, 113] on link "Instructivos" at bounding box center [94, 115] width 188 height 36
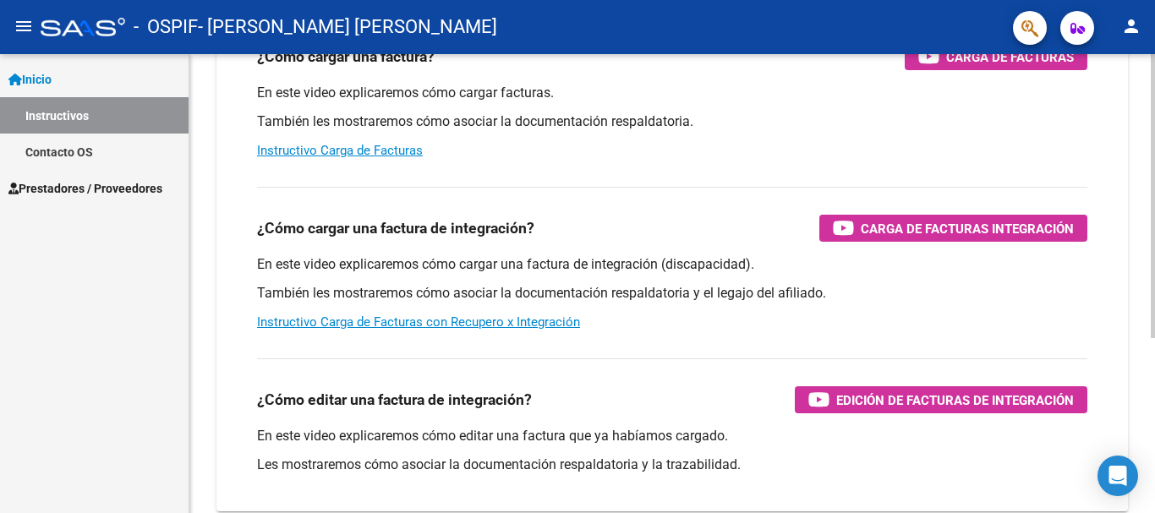
click at [1150, 329] on div at bounding box center [1152, 322] width 4 height 284
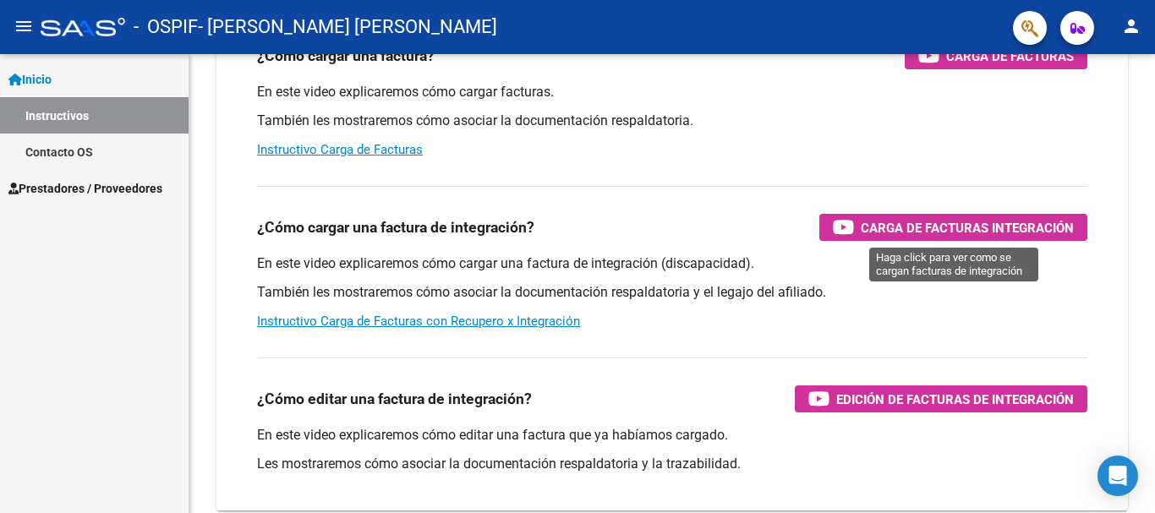
click at [939, 231] on span "Carga de Facturas Integración" at bounding box center [966, 227] width 213 height 21
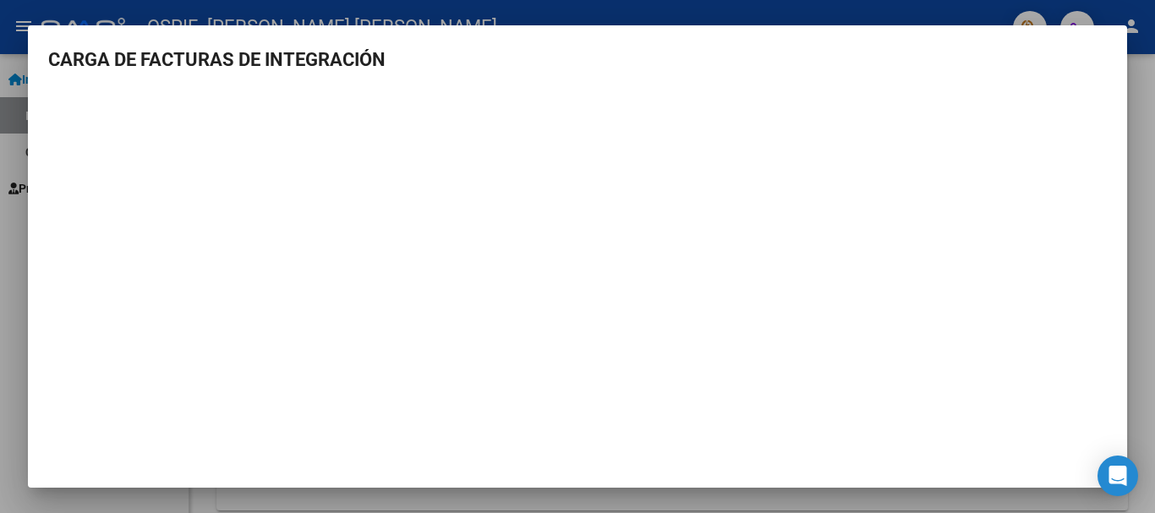
click at [1154, 77] on div at bounding box center [577, 256] width 1155 height 513
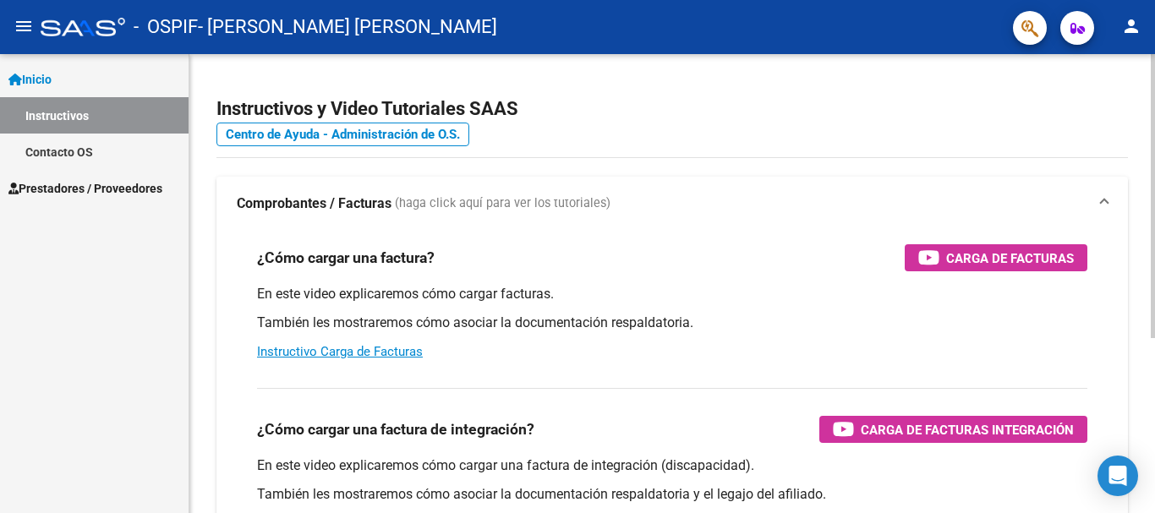
scroll to position [0, 0]
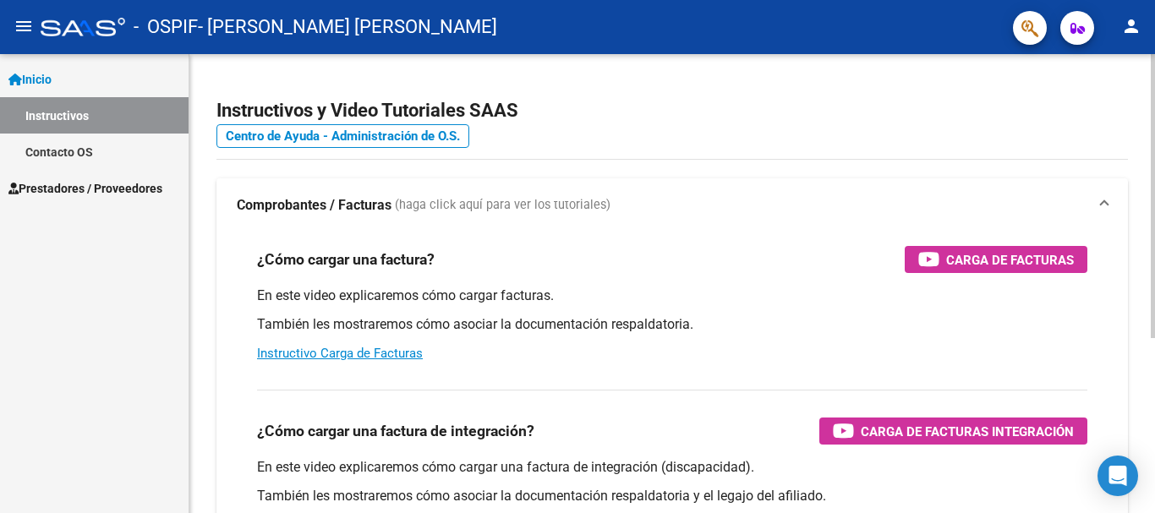
click at [1154, 88] on div at bounding box center [1152, 196] width 4 height 284
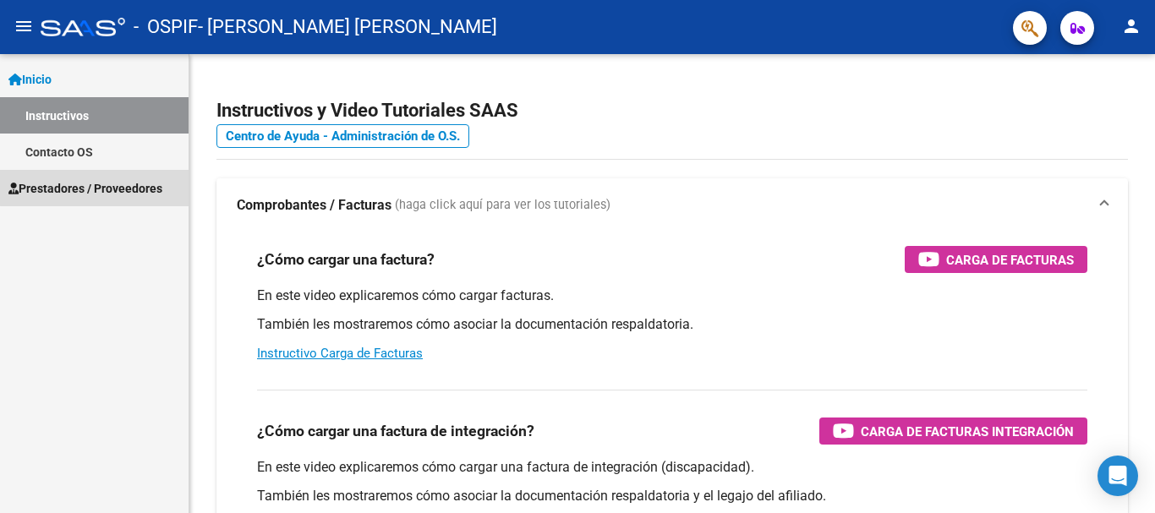
click at [134, 185] on span "Prestadores / Proveedores" at bounding box center [85, 188] width 154 height 19
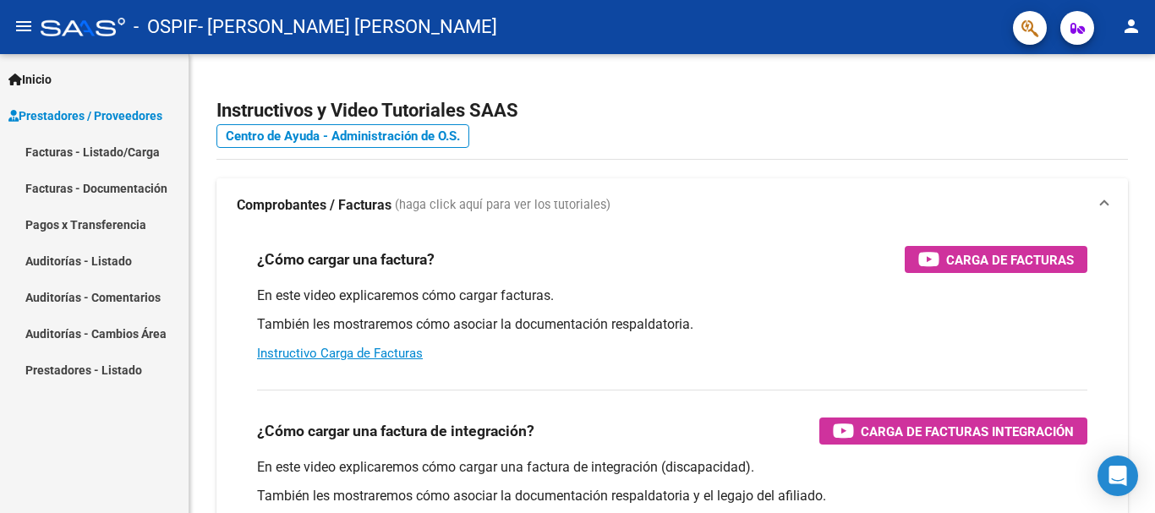
click at [117, 220] on link "Pagos x Transferencia" at bounding box center [94, 224] width 188 height 36
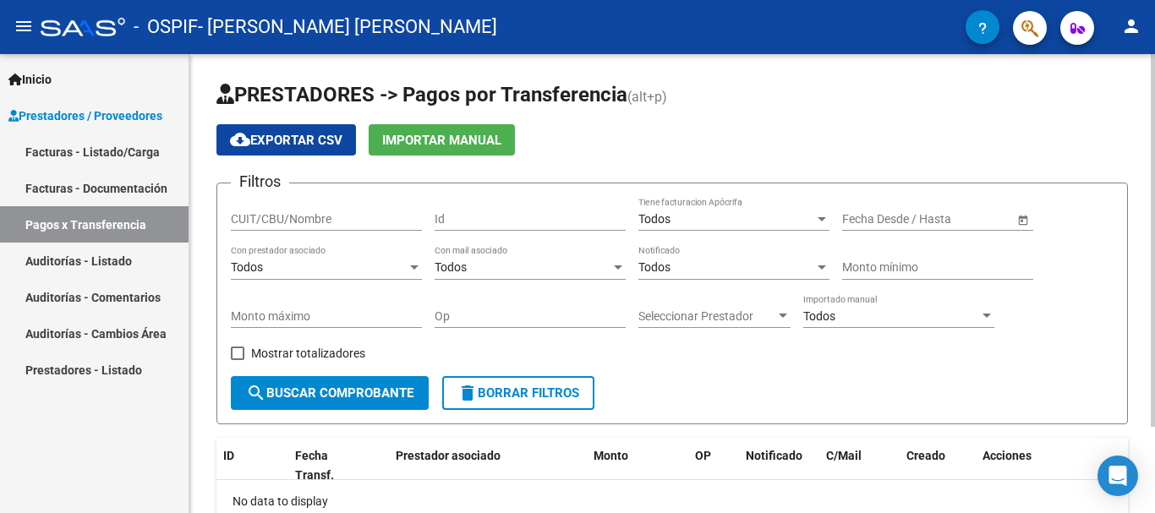
click at [1154, 178] on div at bounding box center [1152, 240] width 4 height 373
click at [1135, 28] on mat-icon "person" at bounding box center [1131, 26] width 20 height 20
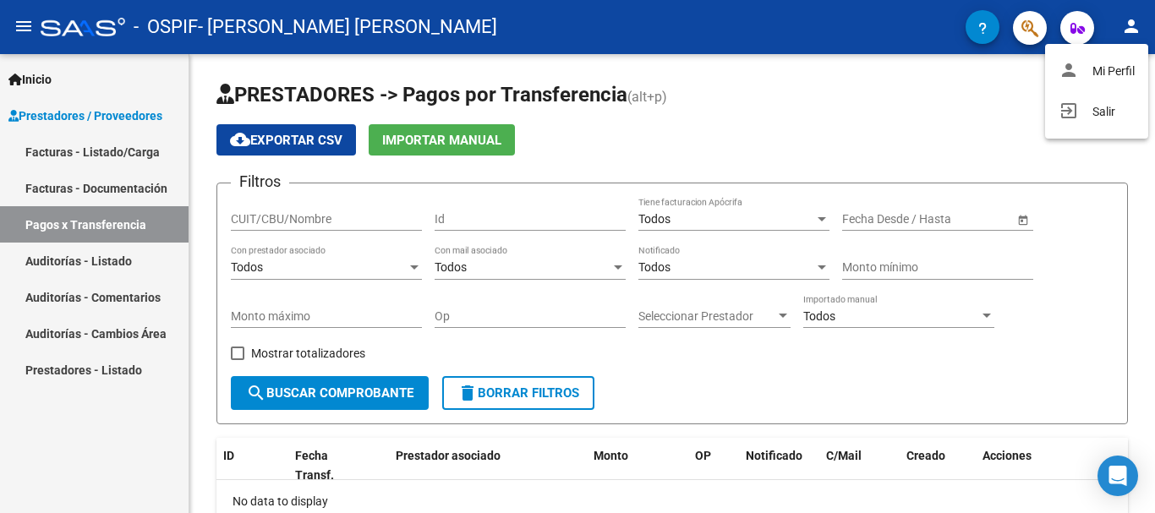
click at [122, 183] on div at bounding box center [577, 256] width 1155 height 513
click at [122, 183] on link "Facturas - Documentación" at bounding box center [94, 188] width 188 height 36
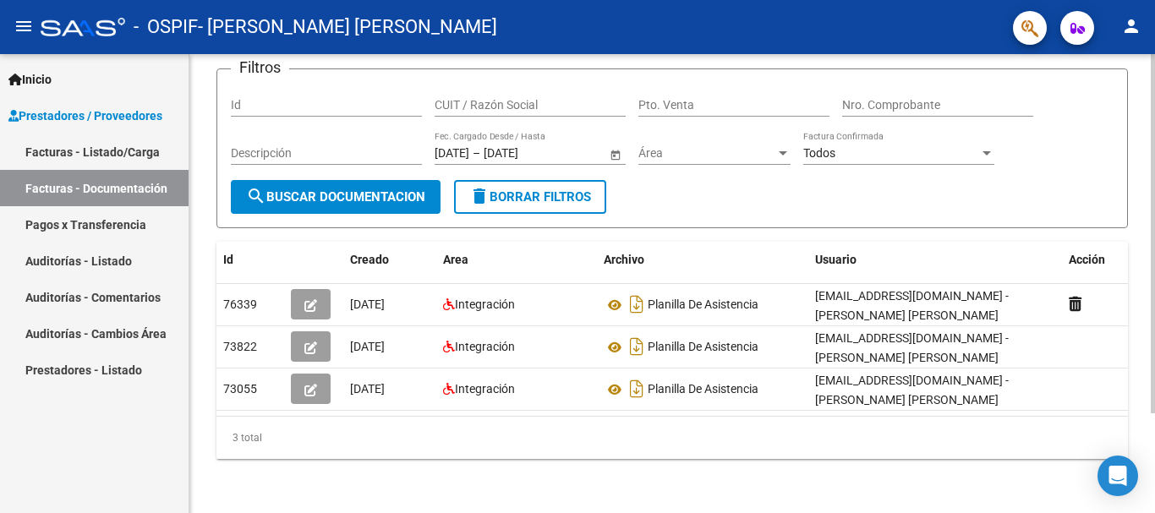
scroll to position [127, 0]
click at [1154, 315] on div at bounding box center [1152, 333] width 4 height 359
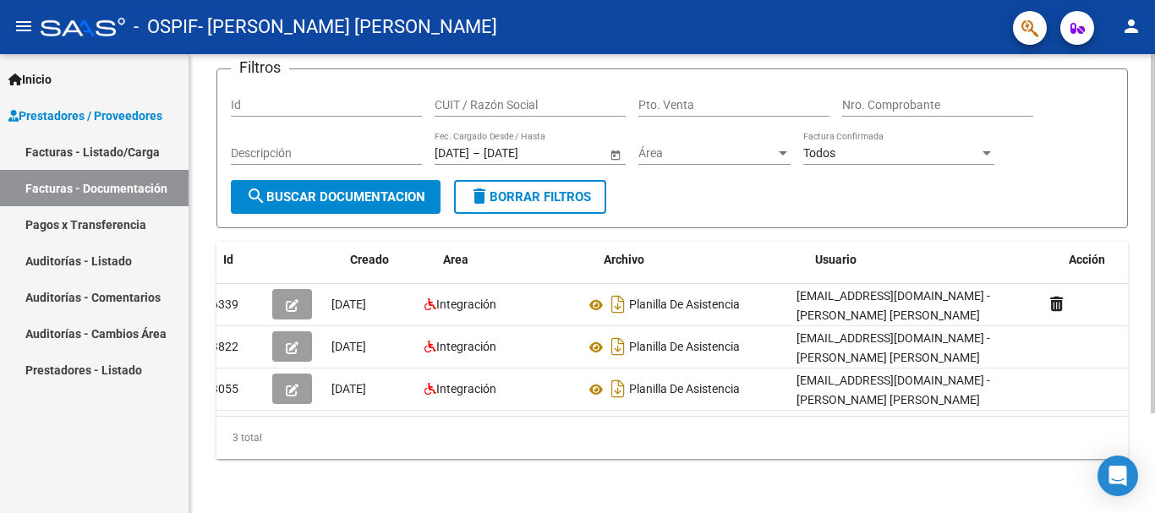
scroll to position [0, 0]
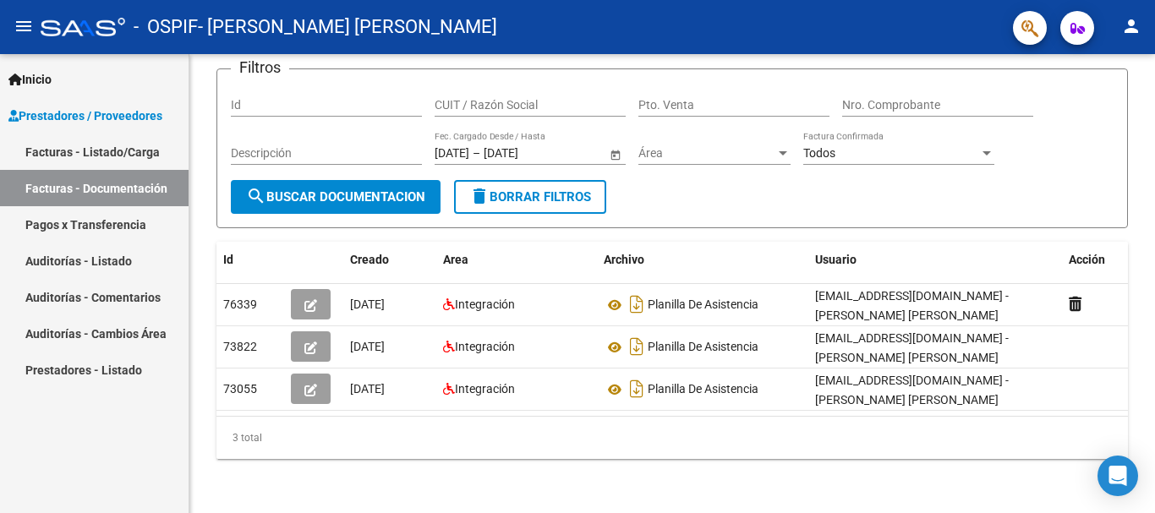
click at [129, 151] on link "Facturas - Listado/Carga" at bounding box center [94, 152] width 188 height 36
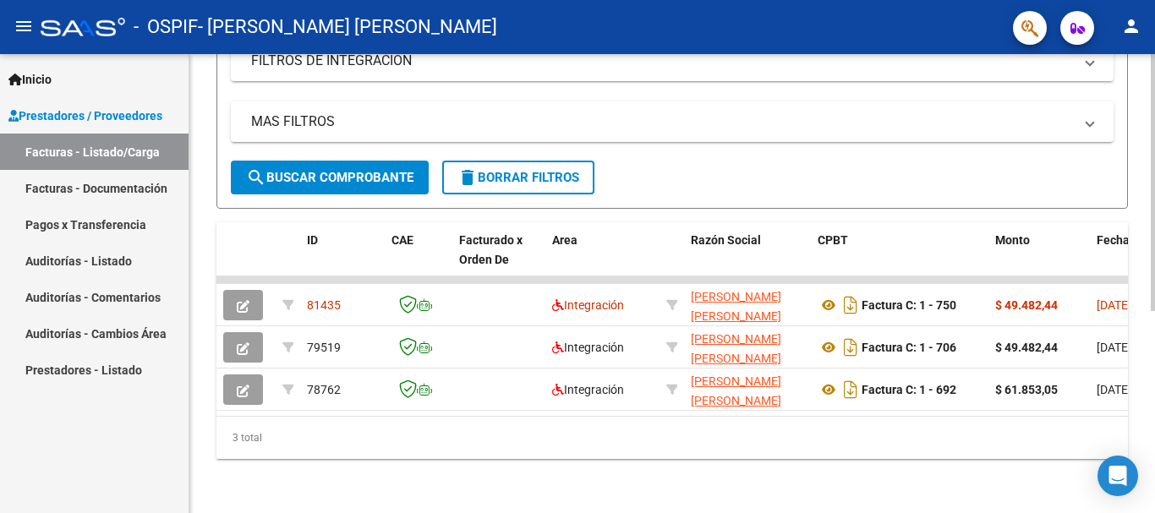
scroll to position [360, 0]
click at [1154, 361] on div at bounding box center [1152, 384] width 4 height 257
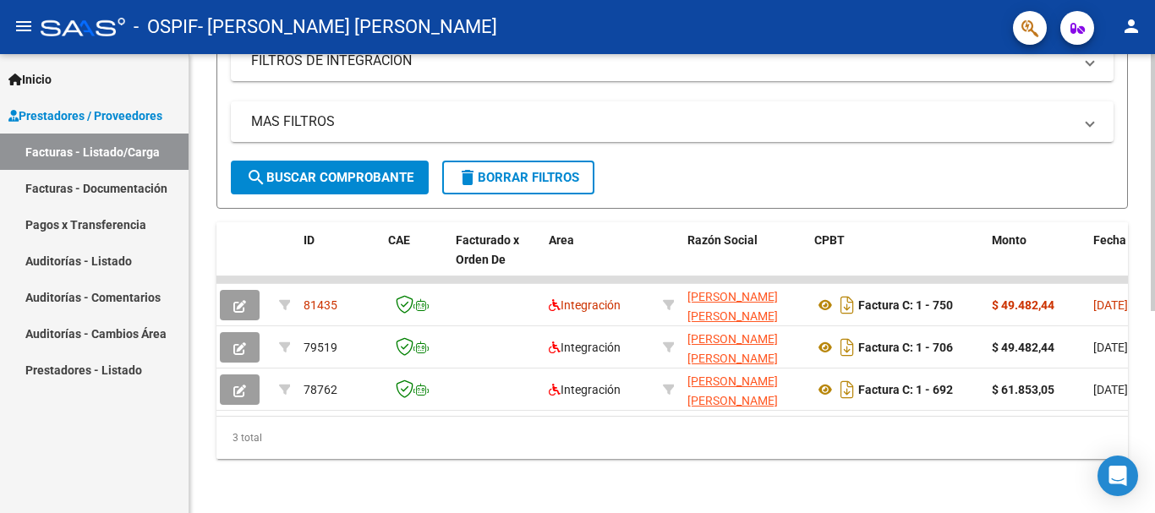
scroll to position [0, 0]
